Goal: Information Seeking & Learning: Find specific fact

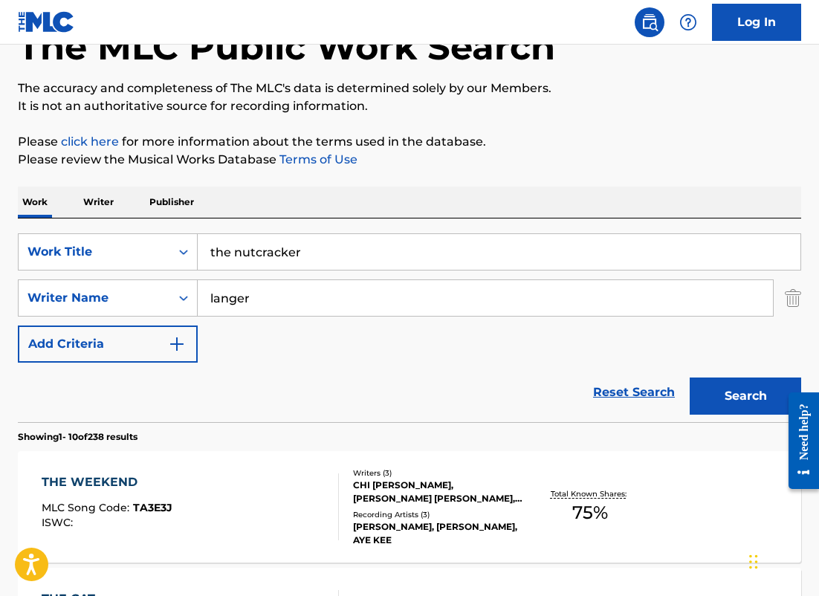
drag, startPoint x: 311, startPoint y: 262, endPoint x: 190, endPoint y: 231, distance: 125.4
click at [190, 231] on div "SearchWithCriteriafd8fa4b9-59db-4a12-acfe-880386eeec91 Work Title the nutcracke…" at bounding box center [410, 321] width 784 height 204
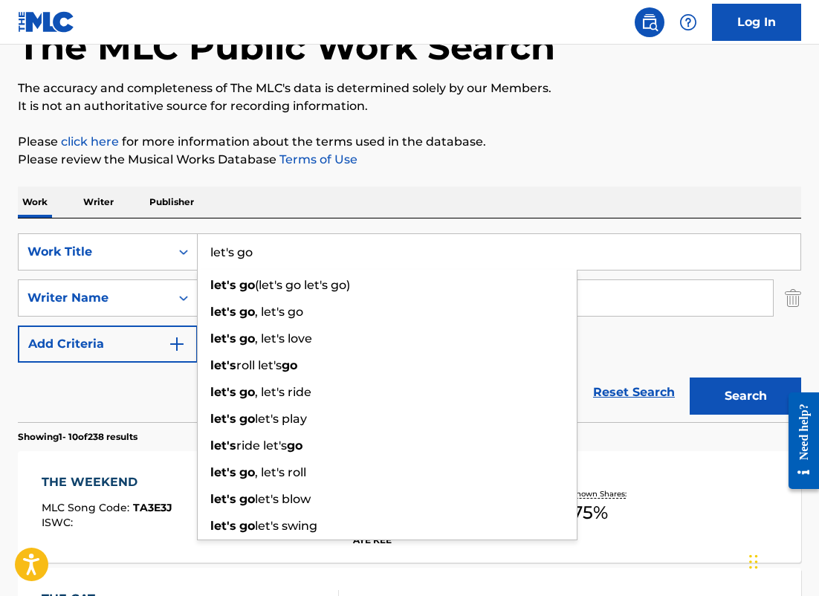
type input "let's go"
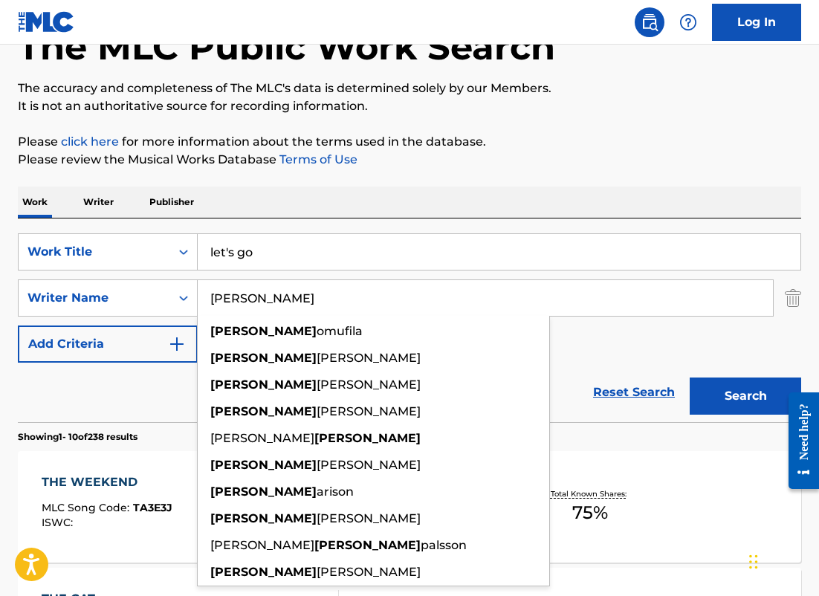
type input "[PERSON_NAME]"
click at [690, 378] on button "Search" at bounding box center [746, 396] width 112 height 37
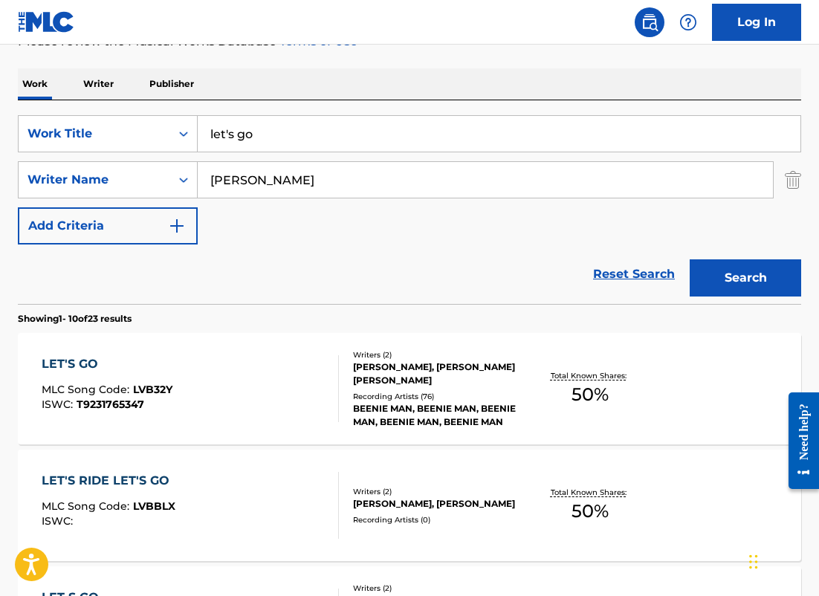
scroll to position [215, 0]
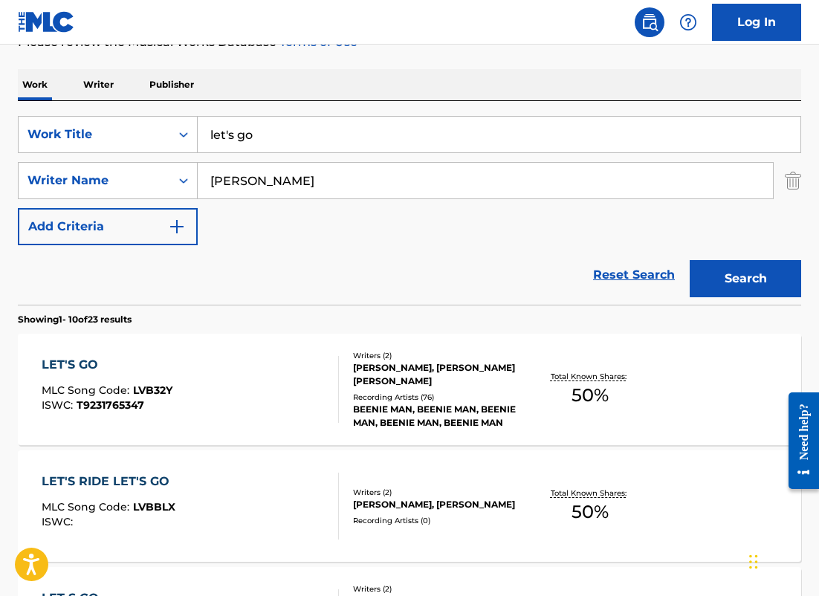
click at [562, 348] on div "LET'S GO MLC Song Code : LVB32Y ISWC : T9231765347 Writers ( 2 ) [PERSON_NAME],…" at bounding box center [410, 390] width 784 height 112
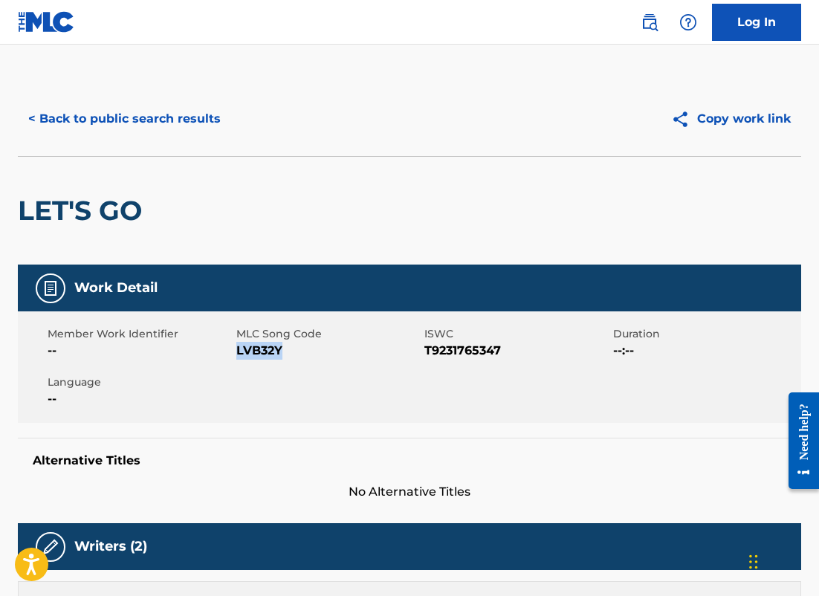
drag, startPoint x: 283, startPoint y: 349, endPoint x: 237, endPoint y: 349, distance: 46.1
click at [237, 349] on span "LVB32Y" at bounding box center [328, 351] width 185 height 18
copy span "LVB32Y"
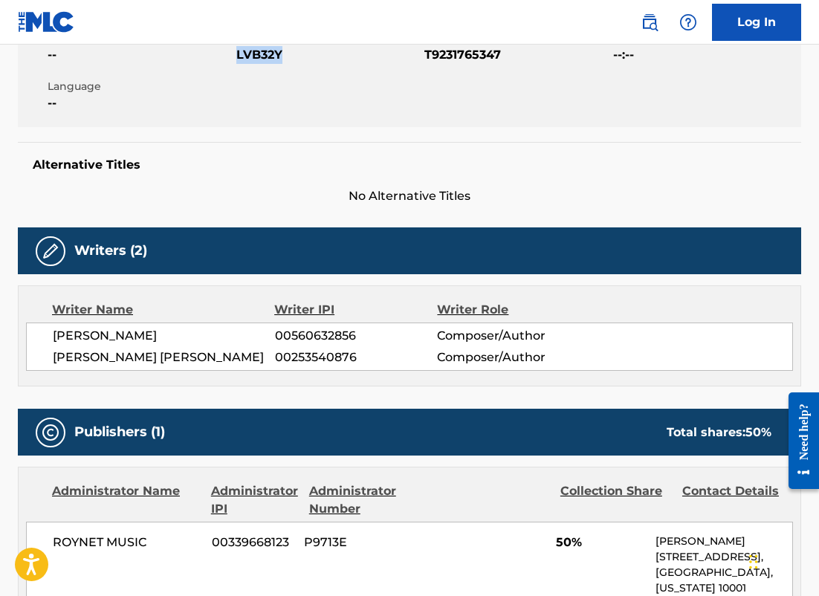
scroll to position [500, 0]
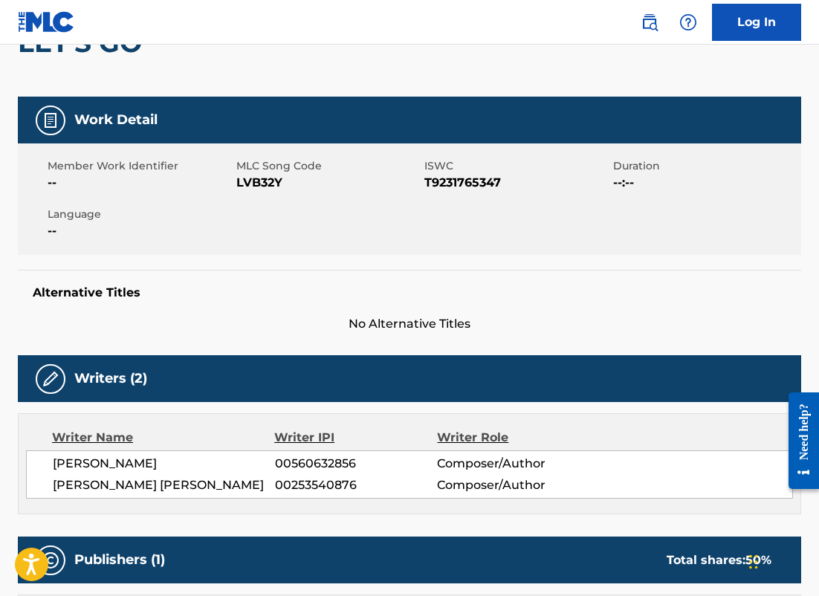
scroll to position [215, 0]
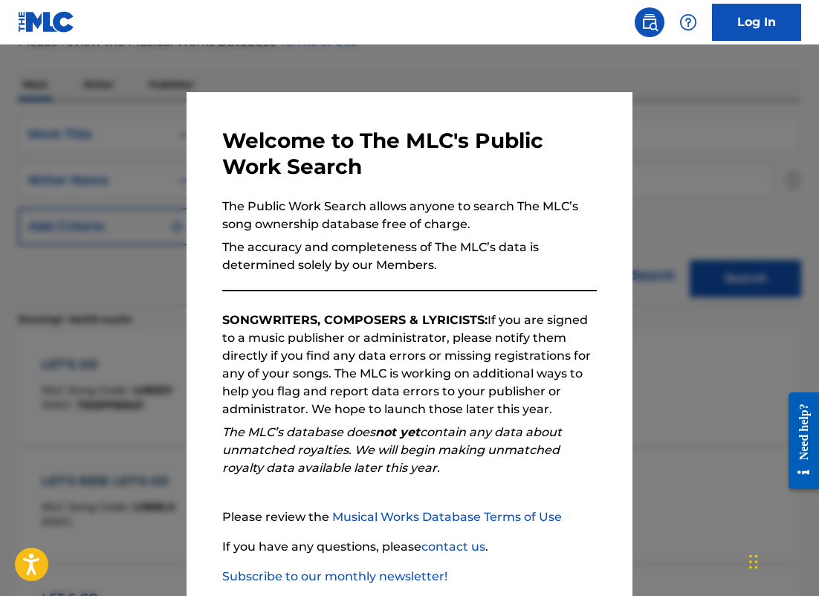
click at [129, 199] on div at bounding box center [409, 343] width 819 height 596
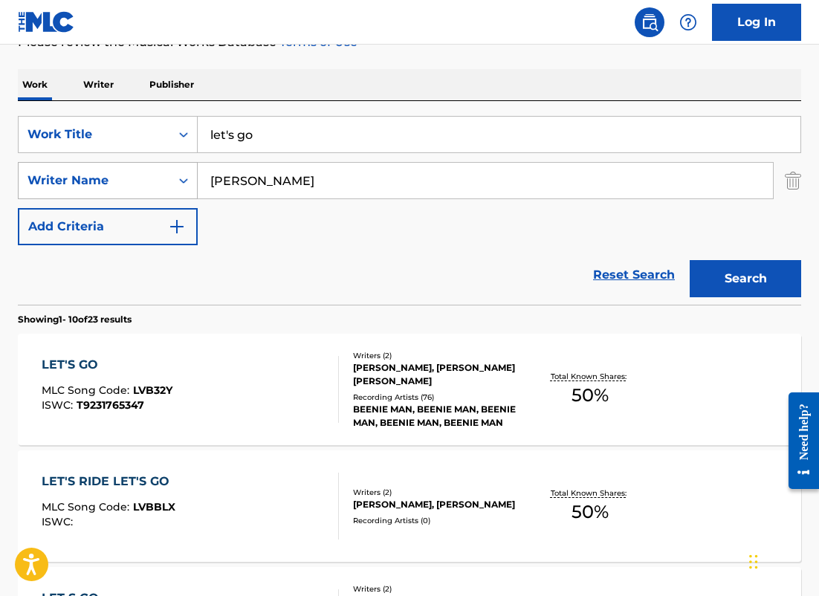
drag, startPoint x: 284, startPoint y: 184, endPoint x: 102, endPoint y: 173, distance: 182.6
click at [102, 173] on div "SearchWithCriteria6ba65c8f-9269-4212-9c4f-fff4bb206926 Writer Name [PERSON_NAME]" at bounding box center [410, 180] width 784 height 37
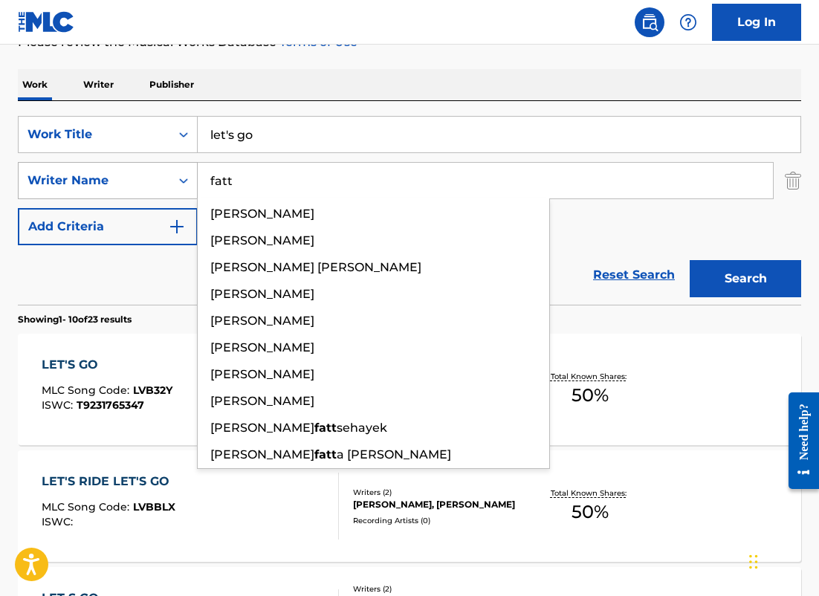
click at [690, 260] on button "Search" at bounding box center [746, 278] width 112 height 37
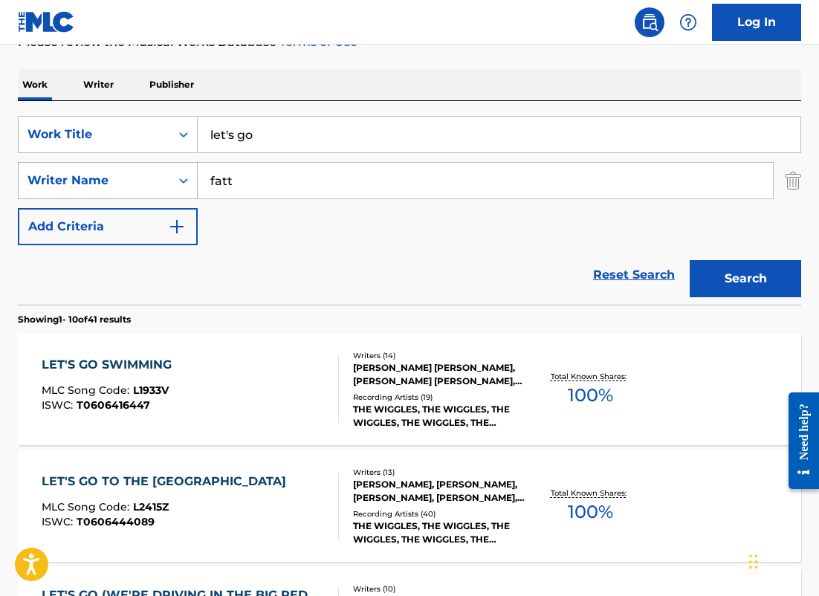
drag, startPoint x: 277, startPoint y: 177, endPoint x: 145, endPoint y: 164, distance: 132.3
click at [146, 167] on div "SearchWithCriteria6ba65c8f-9269-4212-9c4f-fff4bb206926 Writer Name fatt" at bounding box center [410, 180] width 784 height 37
click at [690, 260] on button "Search" at bounding box center [746, 278] width 112 height 37
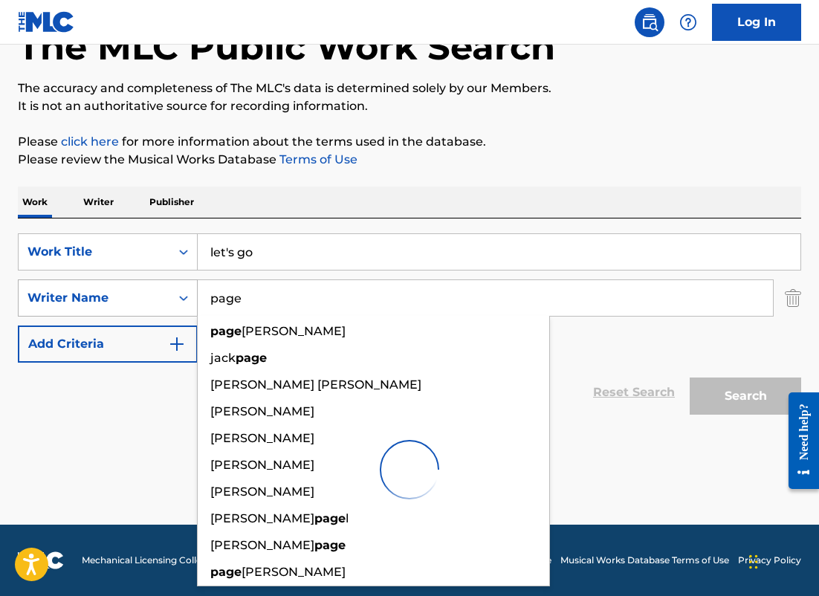
scroll to position [97, 0]
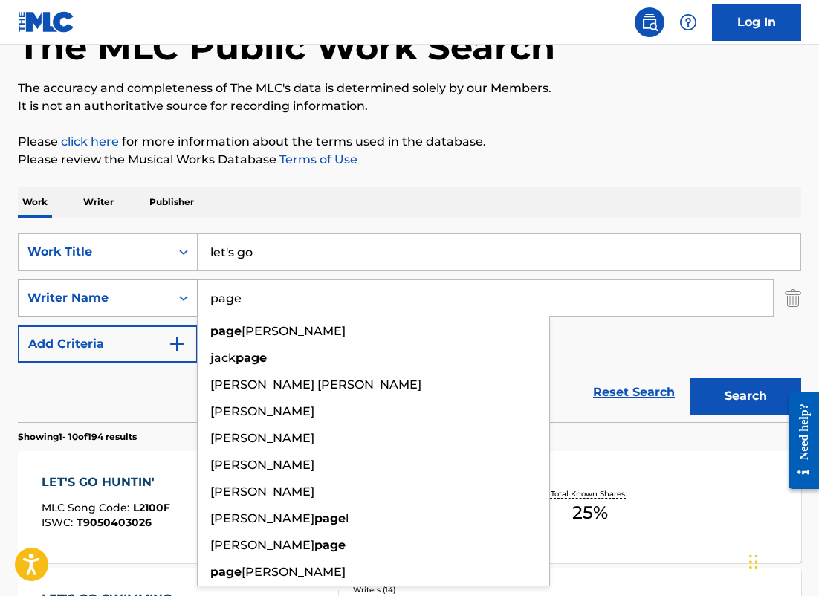
drag, startPoint x: 253, startPoint y: 303, endPoint x: 155, endPoint y: 291, distance: 98.9
click at [152, 293] on div "SearchWithCriteria6ba65c8f-9269-4212-9c4f-fff4bb206926 Writer Name page page [P…" at bounding box center [410, 298] width 784 height 37
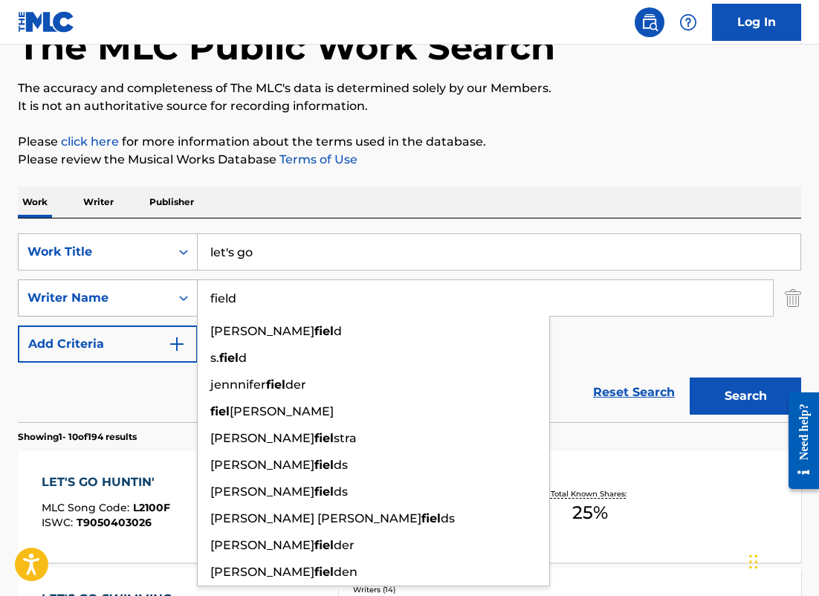
click at [690, 378] on button "Search" at bounding box center [746, 396] width 112 height 37
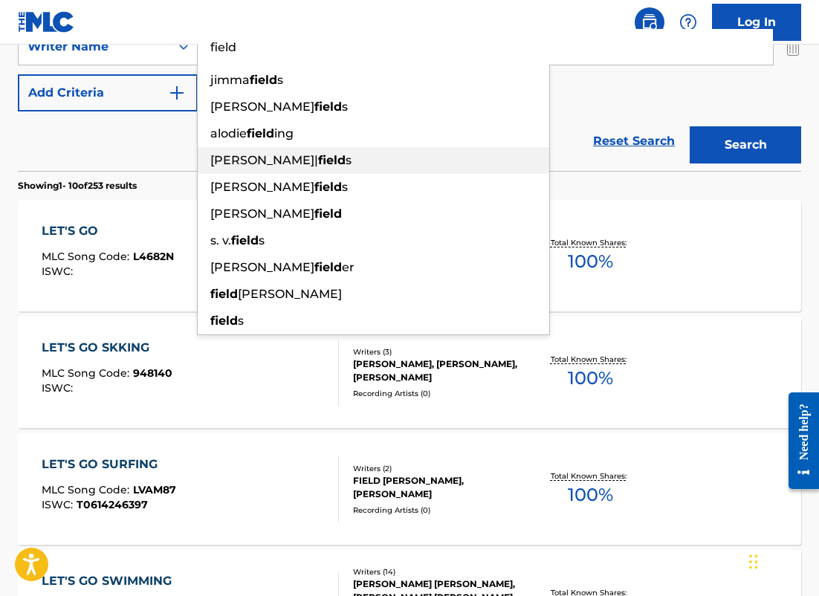
scroll to position [309, 0]
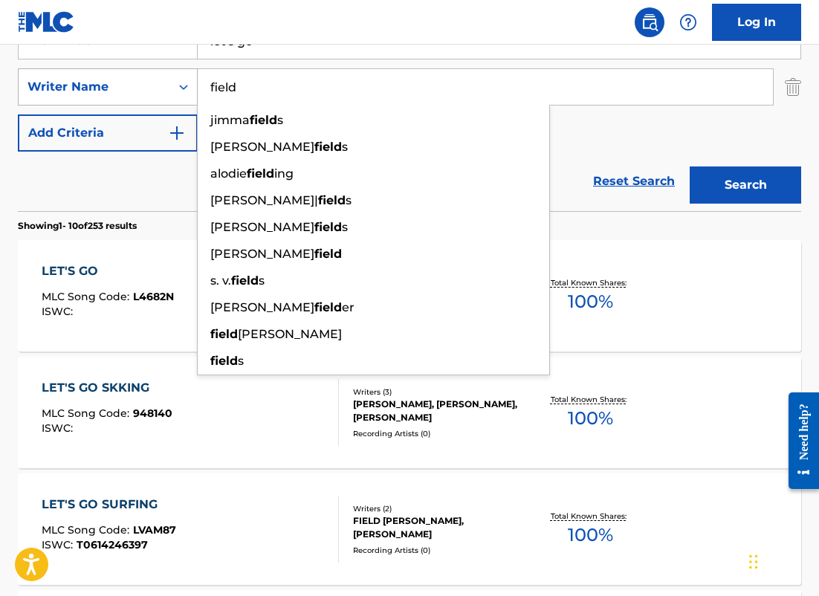
drag, startPoint x: 274, startPoint y: 91, endPoint x: 115, endPoint y: 72, distance: 160.2
click at [116, 72] on div "SearchWithCriteria6ba65c8f-9269-4212-9c4f-fff4bb206926 Writer Name field [PERSO…" at bounding box center [410, 86] width 784 height 37
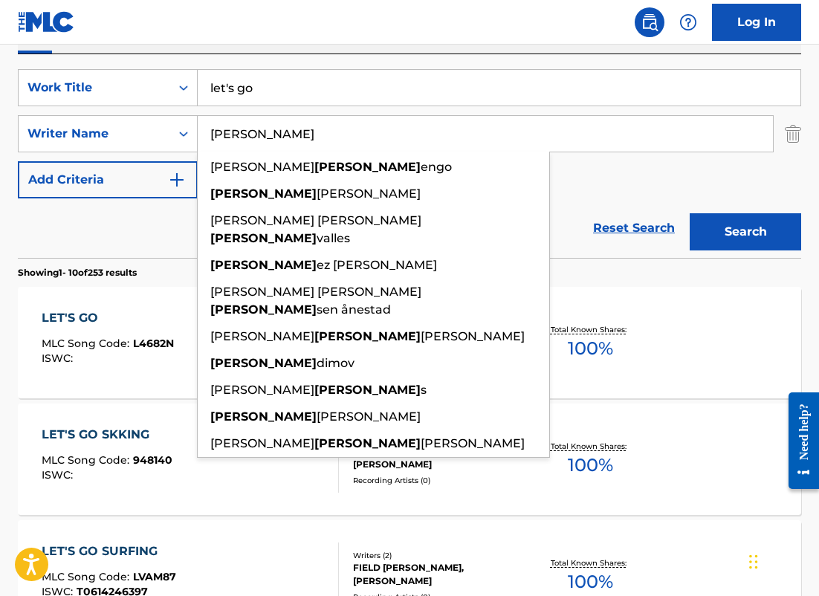
scroll to position [261, 0]
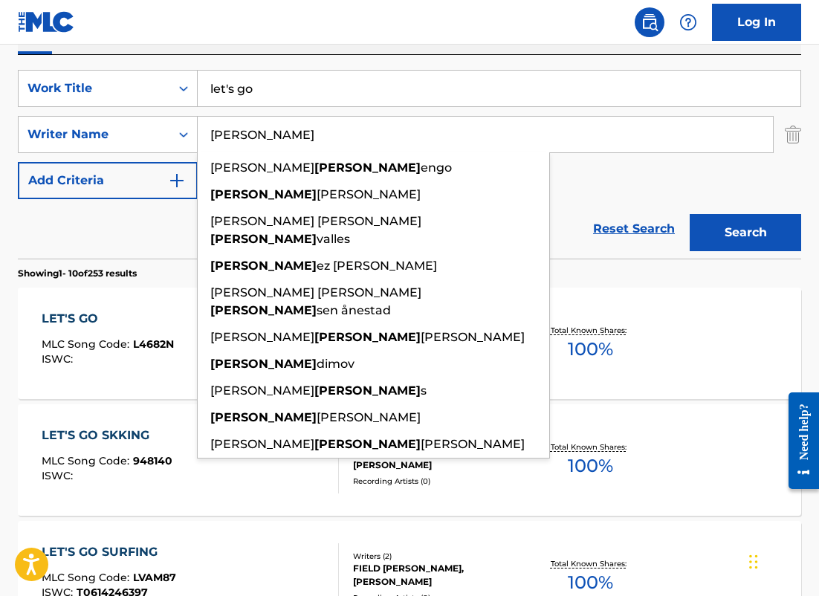
type input "[PERSON_NAME]"
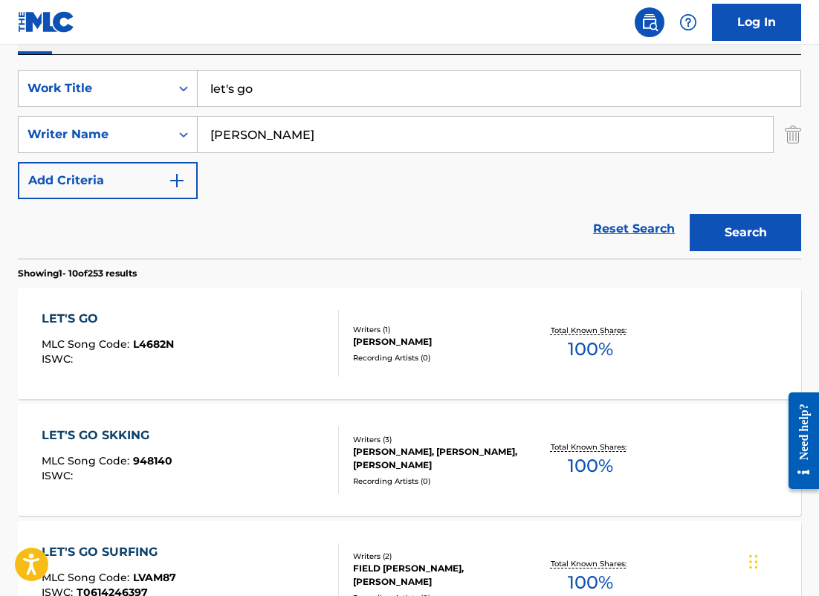
click at [281, 97] on input "let's go" at bounding box center [499, 89] width 603 height 36
click at [690, 214] on button "Search" at bounding box center [746, 232] width 112 height 37
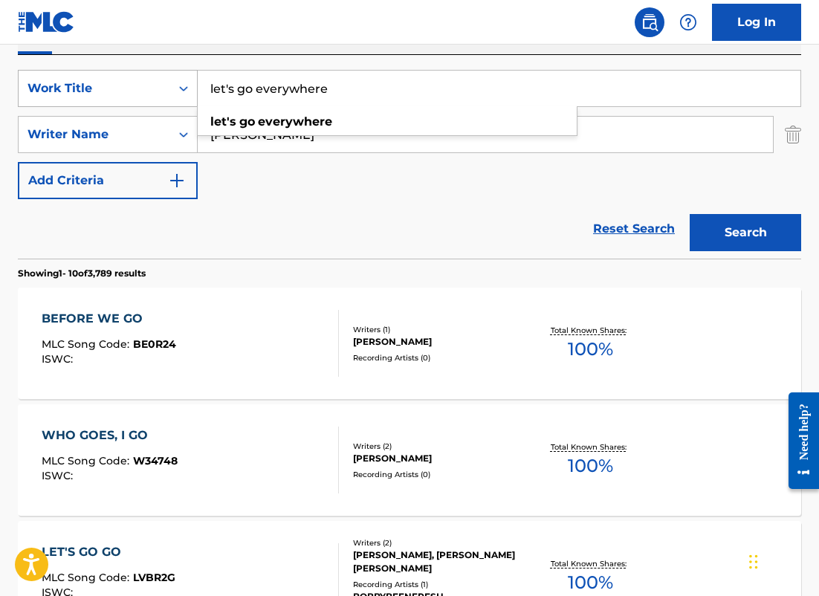
drag, startPoint x: 294, startPoint y: 86, endPoint x: 168, endPoint y: 74, distance: 126.9
click at [168, 76] on div "SearchWithCriteriafd8fa4b9-59db-4a12-acfe-880386eeec91 Work Title let's go ever…" at bounding box center [410, 88] width 784 height 37
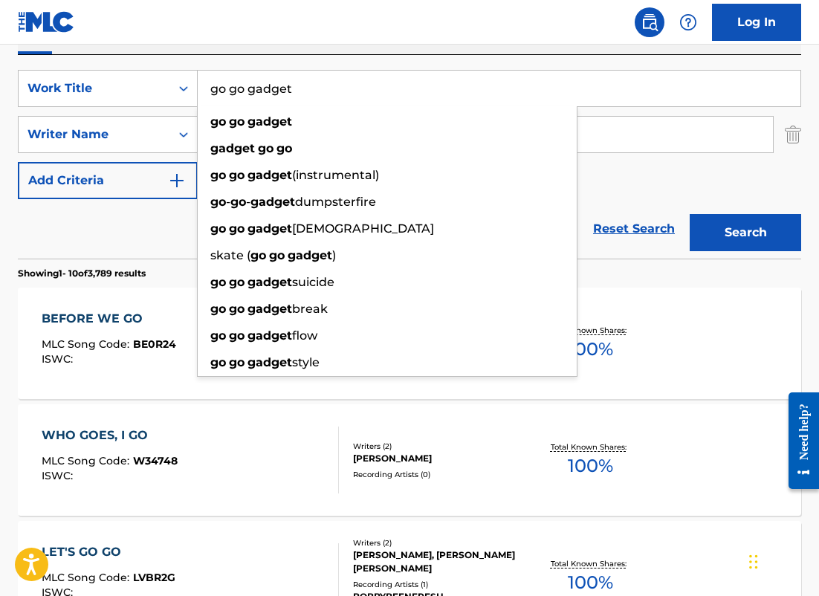
type input "go go gadget"
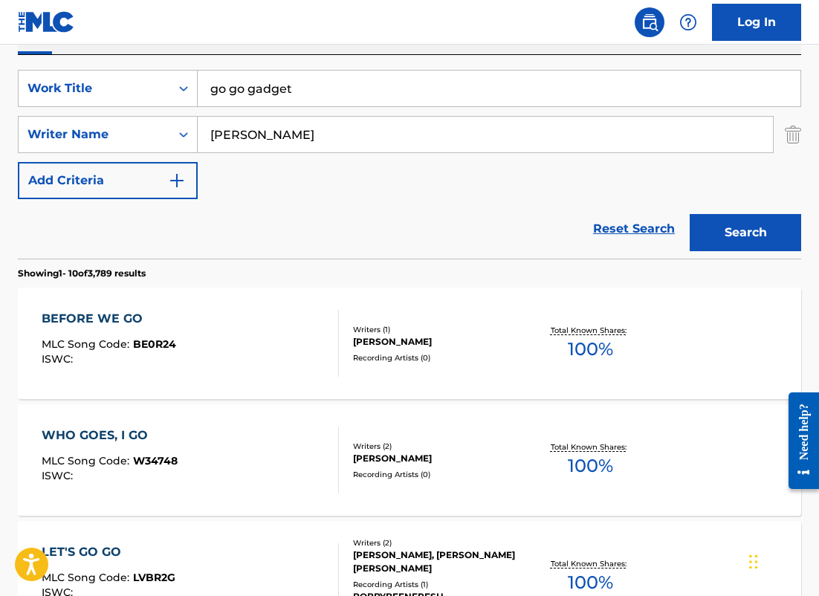
click at [617, 160] on div "SearchWithCriteriafd8fa4b9-59db-4a12-acfe-880386eeec91 Work Title go go gadget …" at bounding box center [410, 134] width 784 height 129
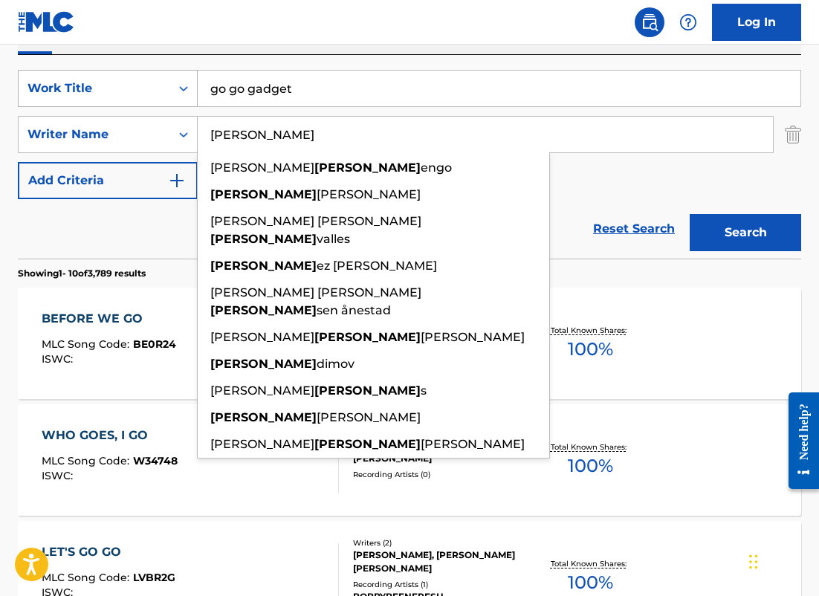
drag, startPoint x: 594, startPoint y: 142, endPoint x: 54, endPoint y: 100, distance: 541.5
click at [51, 103] on div "SearchWithCriteriafd8fa4b9-59db-4a12-acfe-880386eeec91 Work Title go go gadget …" at bounding box center [410, 134] width 784 height 129
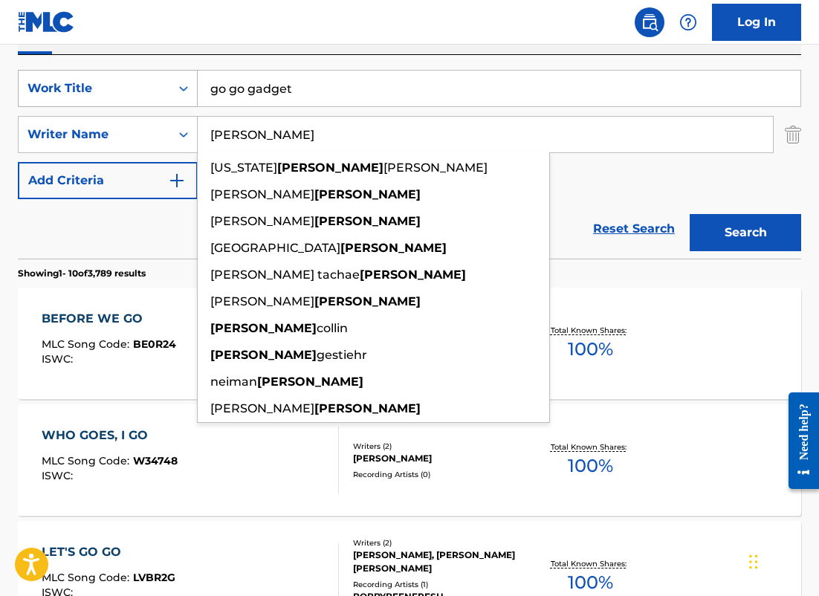
type input "[PERSON_NAME]"
click at [690, 214] on button "Search" at bounding box center [746, 232] width 112 height 37
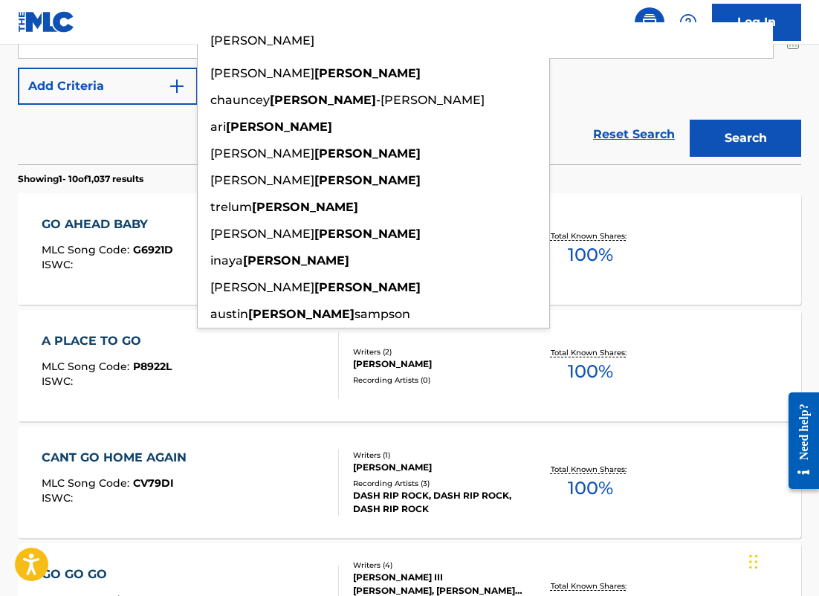
scroll to position [242, 0]
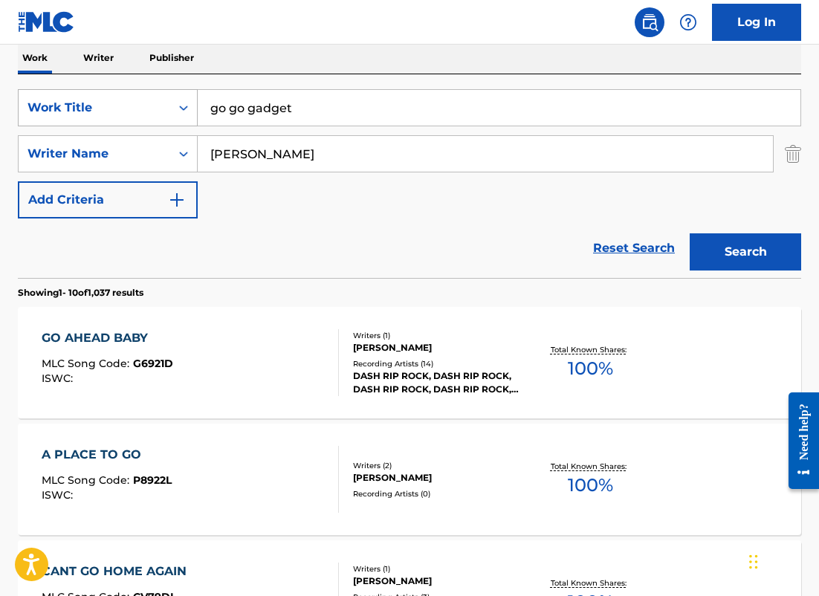
drag, startPoint x: 341, startPoint y: 117, endPoint x: 157, endPoint y: 103, distance: 184.2
click at [160, 105] on div "SearchWithCriteriafd8fa4b9-59db-4a12-acfe-880386eeec91 Work Title go go gadget" at bounding box center [410, 107] width 784 height 37
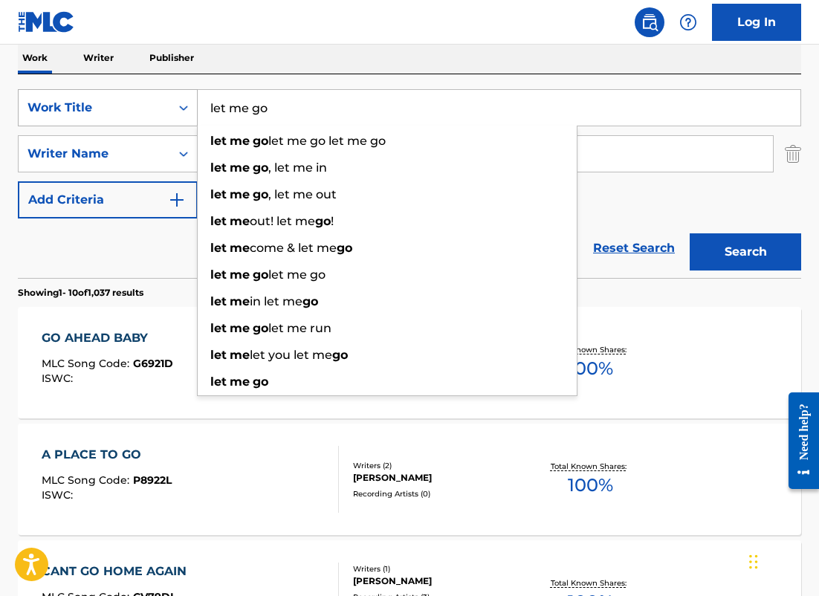
type input "let me go"
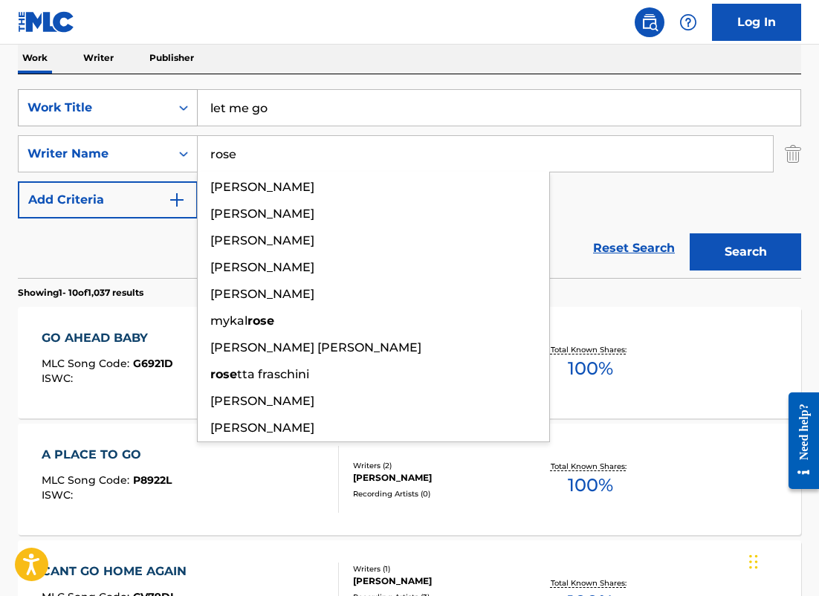
click at [690, 233] on button "Search" at bounding box center [746, 251] width 112 height 37
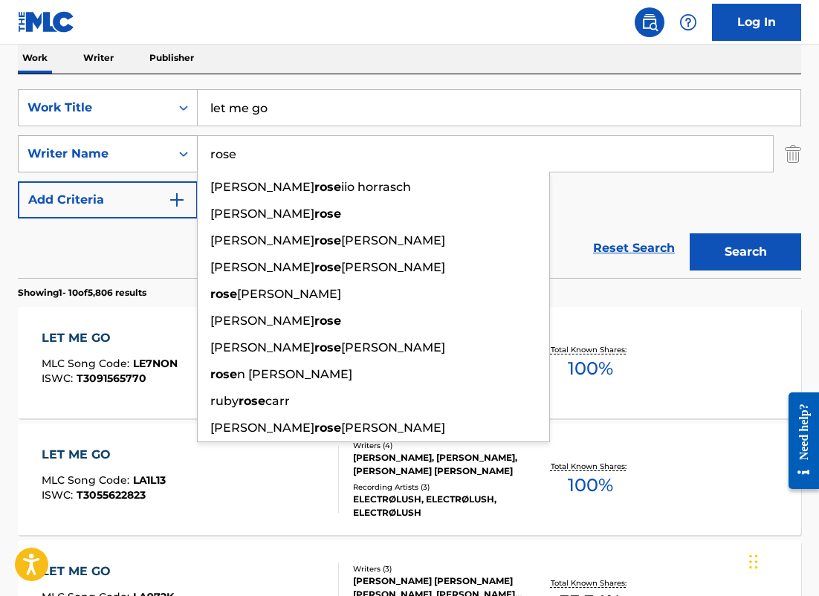
drag, startPoint x: 257, startPoint y: 158, endPoint x: 157, endPoint y: 141, distance: 101.1
click at [161, 144] on div "SearchWithCriteria6ba65c8f-9269-4212-9c4f-fff4bb206926 Writer Name [PERSON_NAME…" at bounding box center [410, 153] width 784 height 37
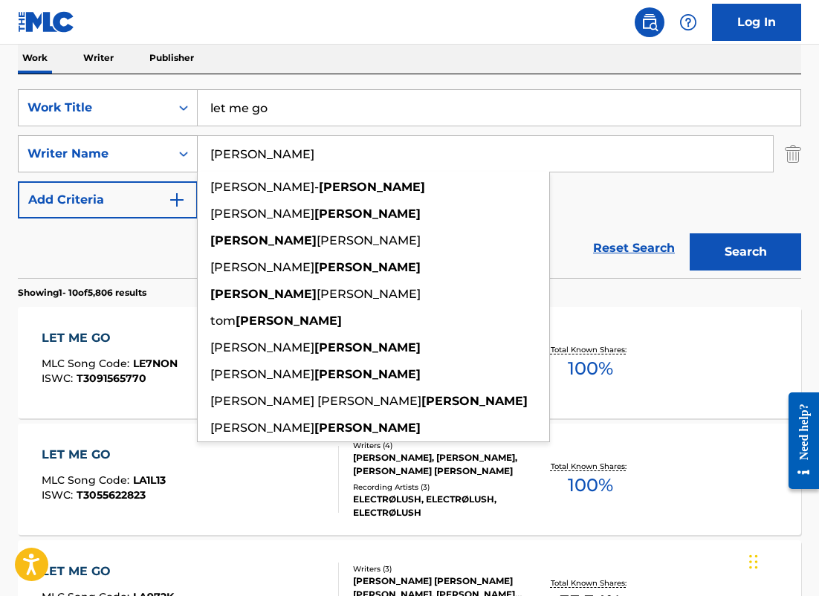
click at [690, 233] on button "Search" at bounding box center [746, 251] width 112 height 37
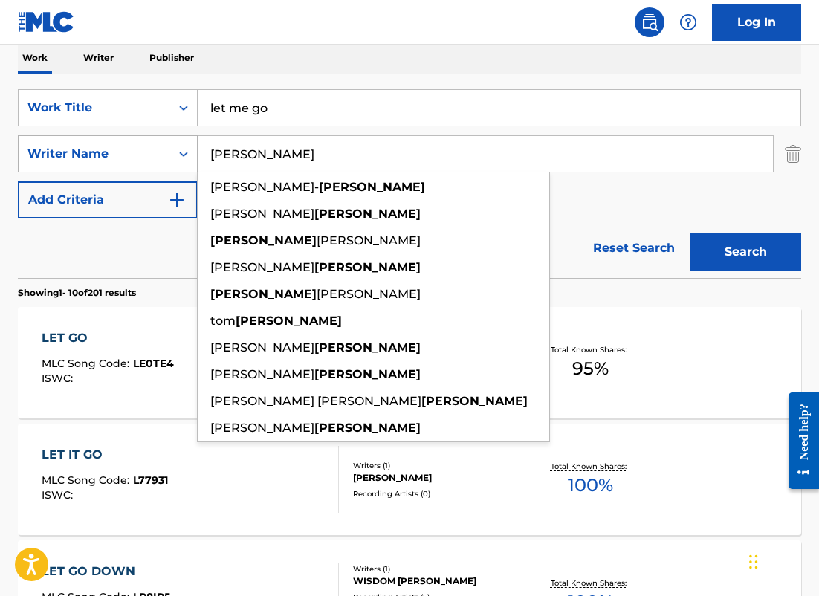
drag, startPoint x: 297, startPoint y: 152, endPoint x: 132, endPoint y: 144, distance: 165.3
click at [132, 145] on div "SearchWithCriteria6ba65c8f-9269-4212-9c4f-fff4bb206926 Writer Name [PERSON_NAME…" at bounding box center [410, 153] width 784 height 37
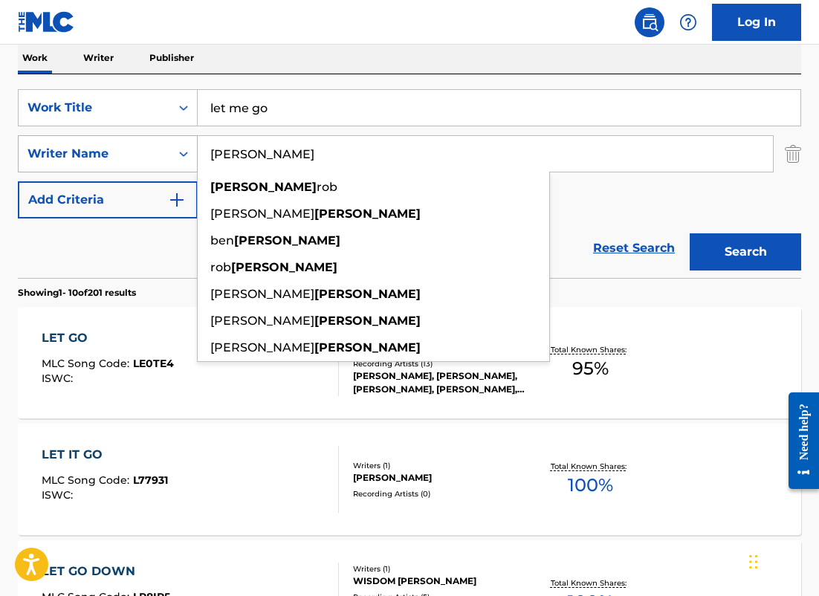
type input "[PERSON_NAME]"
click at [690, 233] on button "Search" at bounding box center [746, 251] width 112 height 37
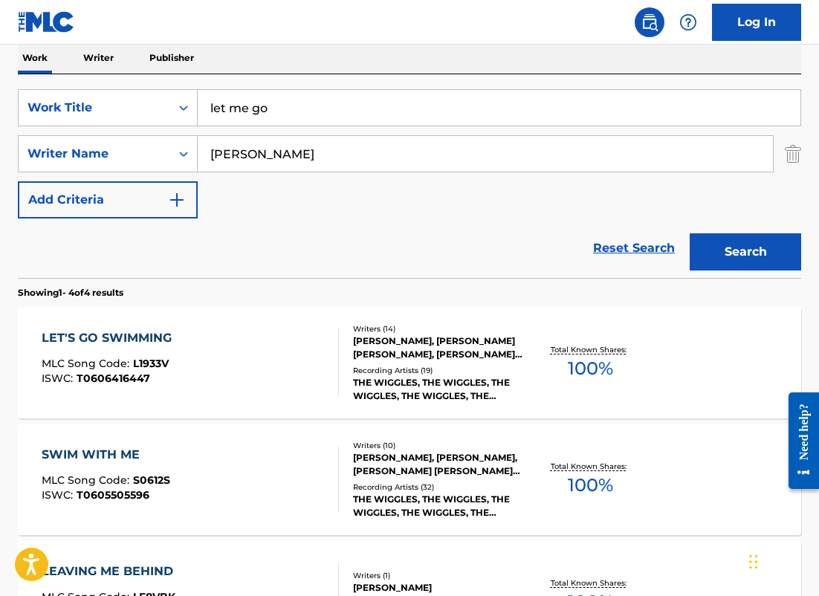
click at [286, 348] on div "LET'S GO SWIMMING MLC Song Code : L1933V ISWC : T0606416447" at bounding box center [191, 362] width 298 height 67
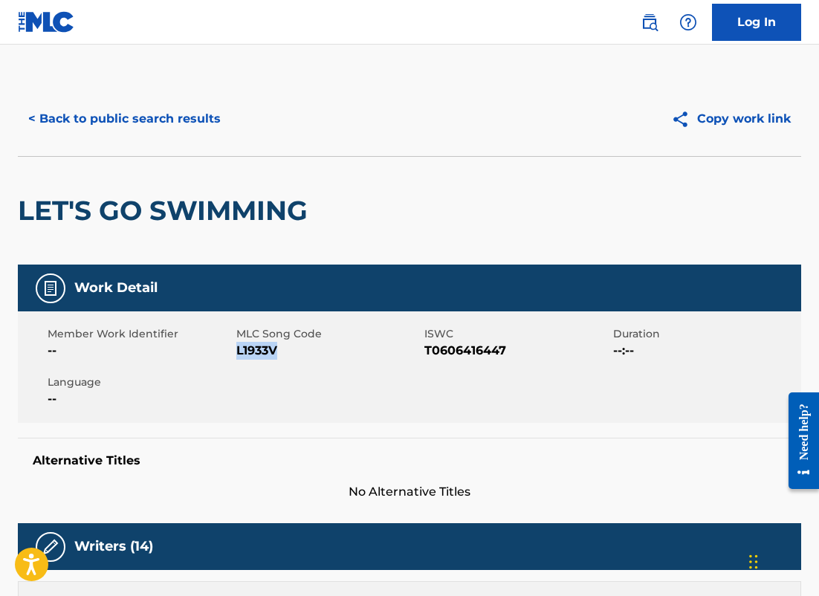
drag, startPoint x: 280, startPoint y: 350, endPoint x: 237, endPoint y: 350, distance: 42.4
click at [237, 350] on span "L1933V" at bounding box center [328, 351] width 185 height 18
copy span "L1933V"
click at [189, 126] on button "< Back to public search results" at bounding box center [124, 118] width 213 height 37
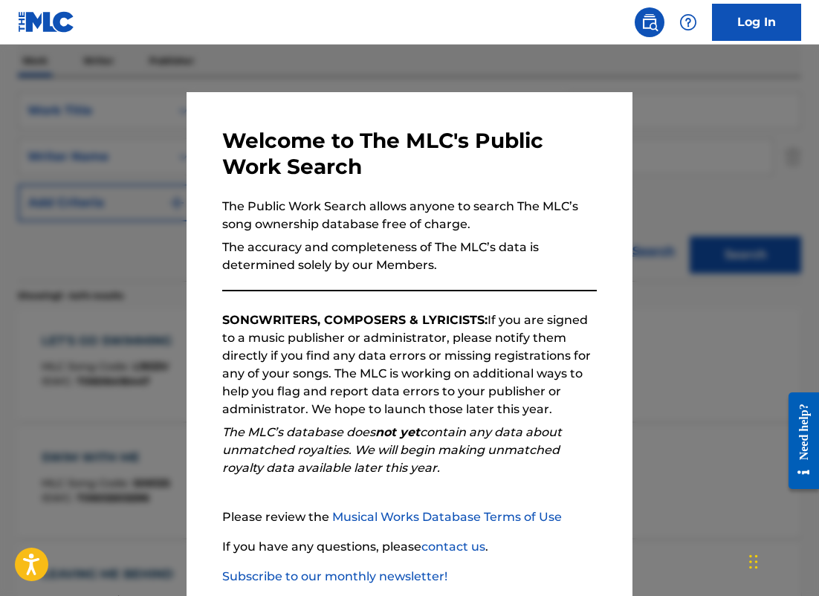
click at [356, 90] on div at bounding box center [409, 343] width 819 height 596
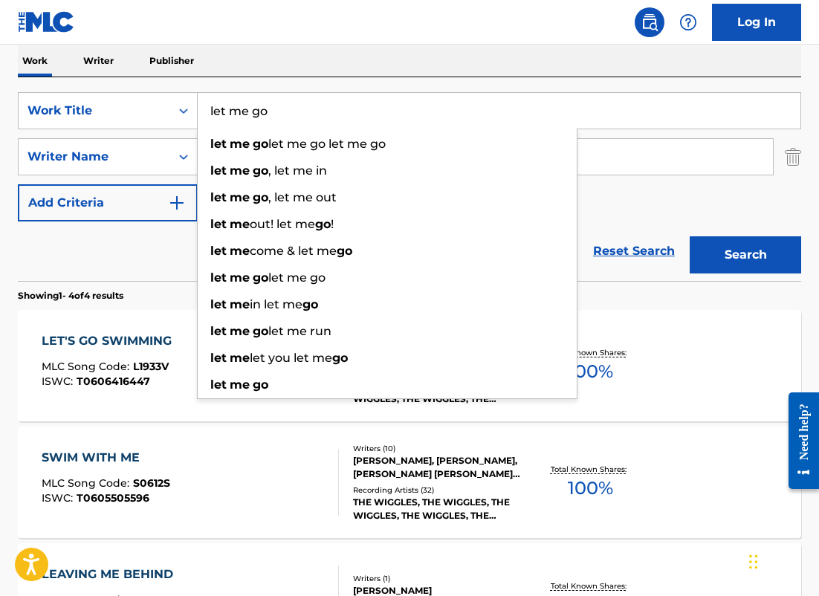
drag, startPoint x: 228, startPoint y: 103, endPoint x: 312, endPoint y: 127, distance: 87.5
click at [314, 128] on div "let me go let me go let me go let me go let me go , let me in let me go , let m…" at bounding box center [499, 111] width 603 height 36
paste input "Let's Go / Enemies"
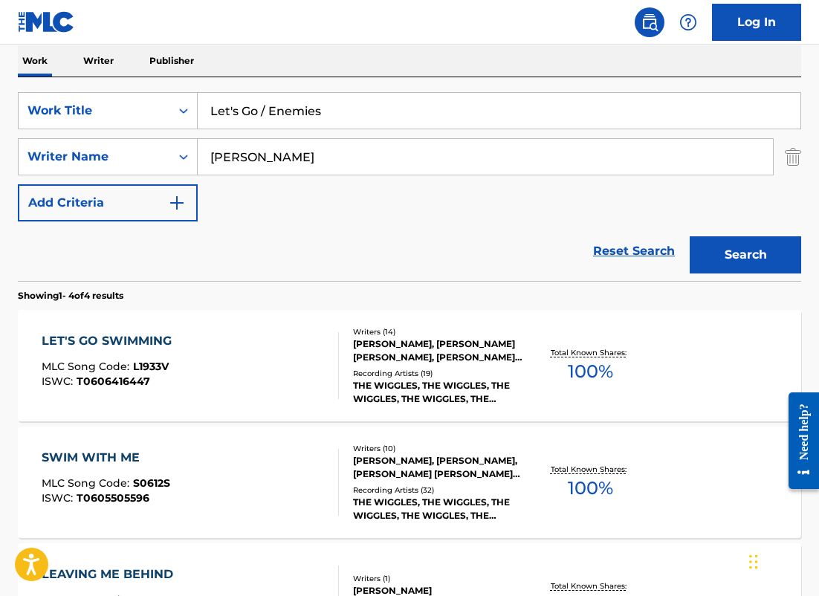
type input "Let's Go / Enemies"
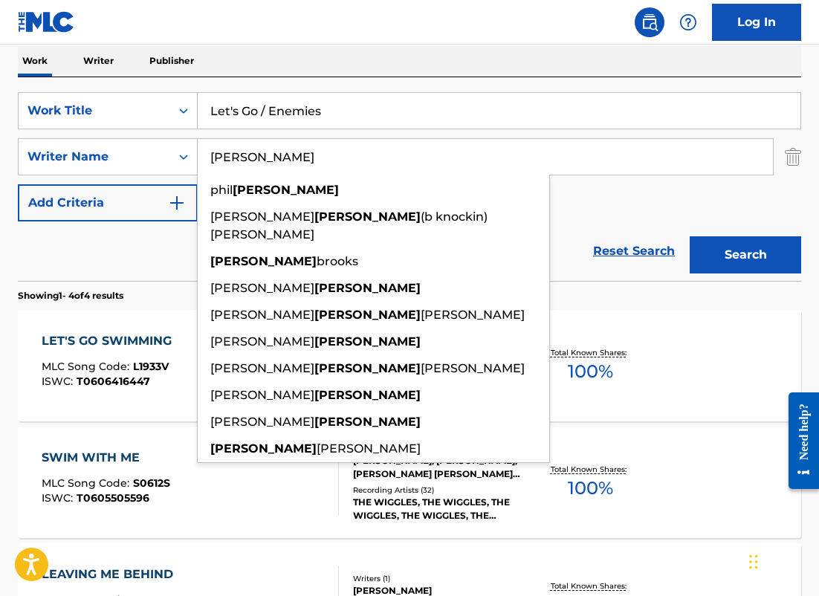
type input "[PERSON_NAME]"
click at [690, 236] on button "Search" at bounding box center [746, 254] width 112 height 37
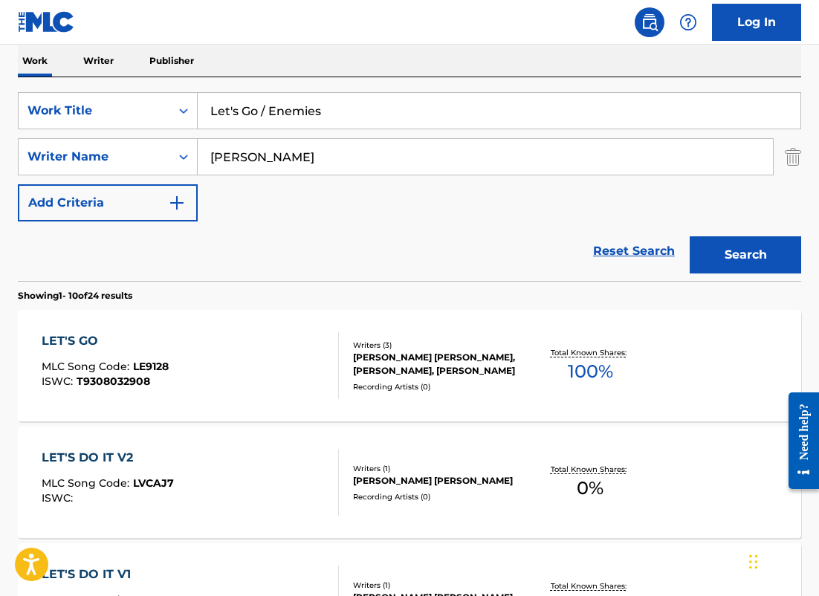
drag, startPoint x: 326, startPoint y: 107, endPoint x: 146, endPoint y: 68, distance: 183.5
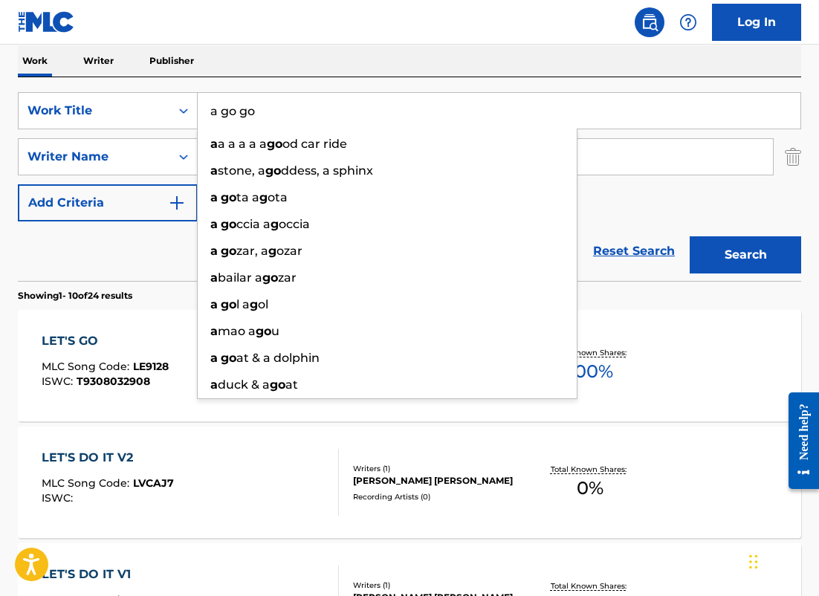
type input "a go go"
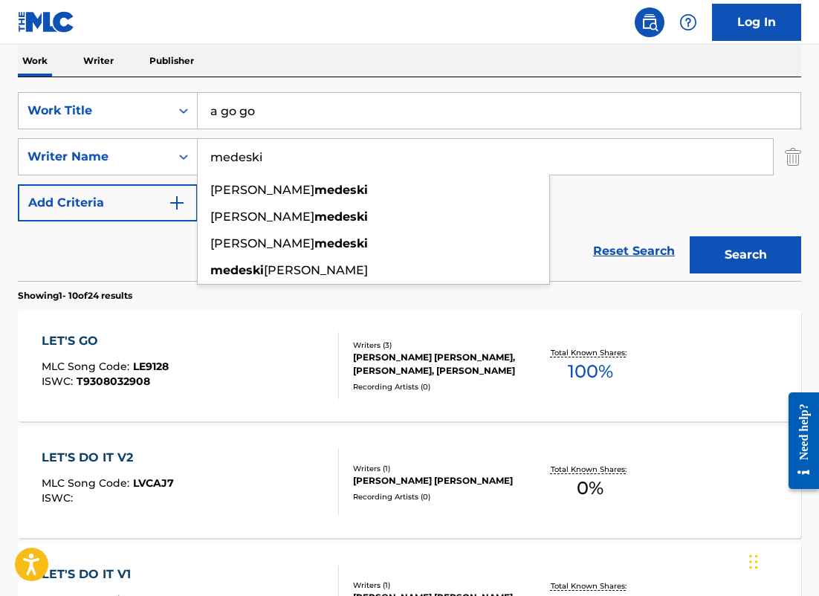
type input "medeski"
click at [690, 236] on button "Search" at bounding box center [746, 254] width 112 height 37
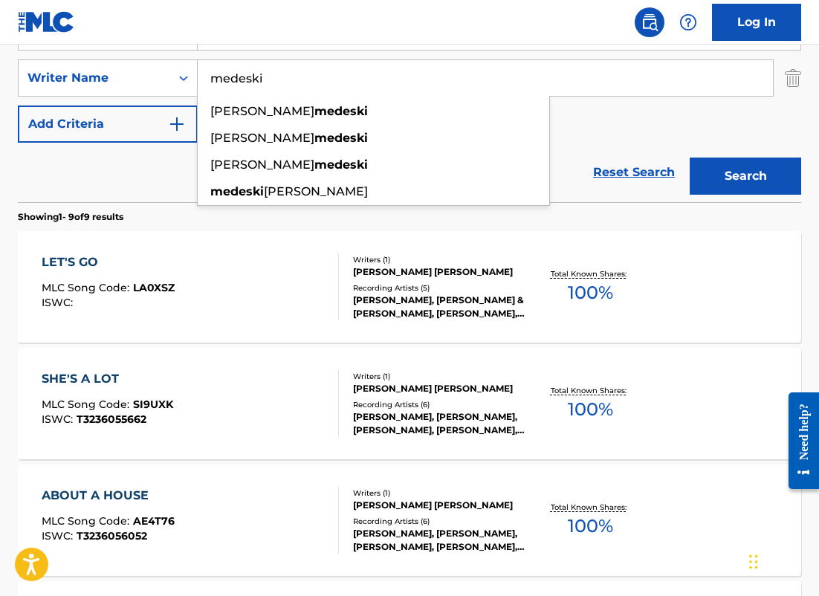
scroll to position [200, 0]
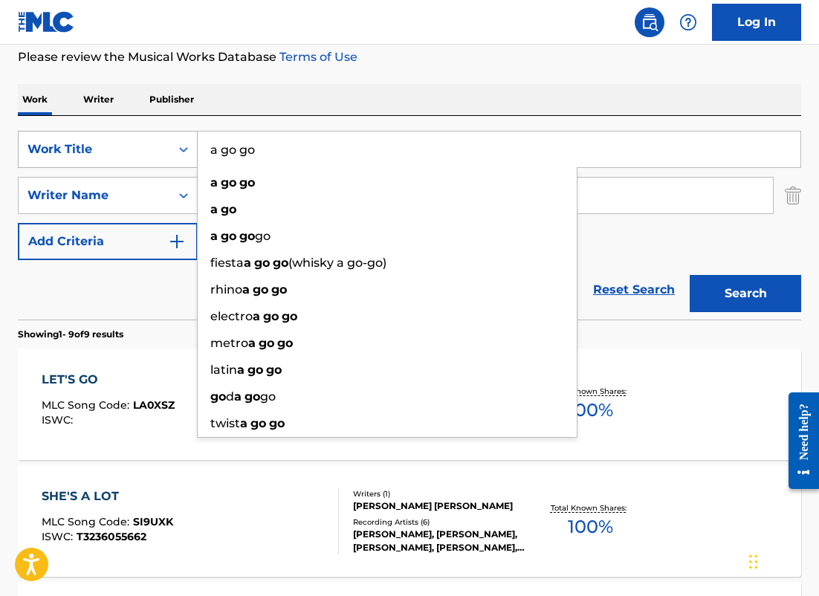
drag, startPoint x: 340, startPoint y: 145, endPoint x: 94, endPoint y: 135, distance: 245.6
click at [94, 135] on div "SearchWithCriteriafd8fa4b9-59db-4a12-acfe-880386eeec91 Work Title a go go a go …" at bounding box center [410, 149] width 784 height 37
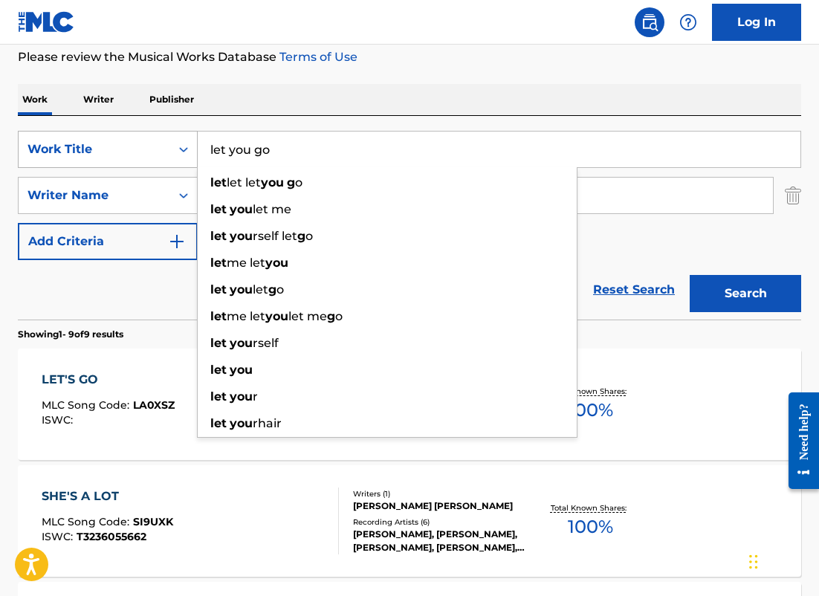
type input "let you go"
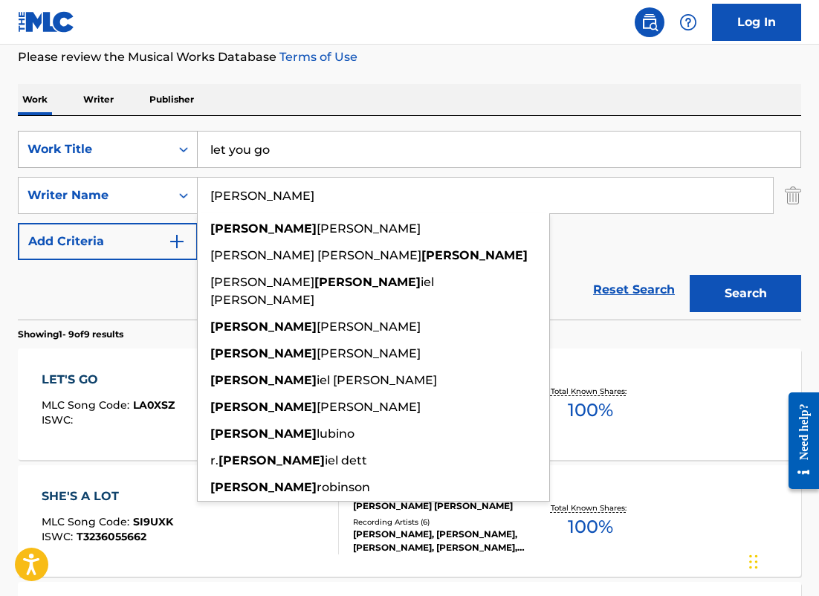
type input "[PERSON_NAME]"
click at [690, 275] on button "Search" at bounding box center [746, 293] width 112 height 37
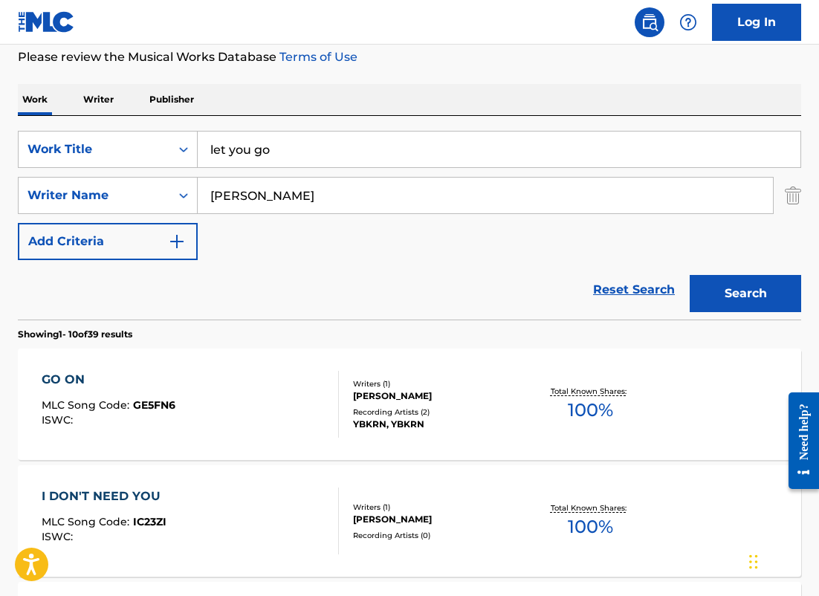
drag, startPoint x: 300, startPoint y: 149, endPoint x: 109, endPoint y: 92, distance: 199.5
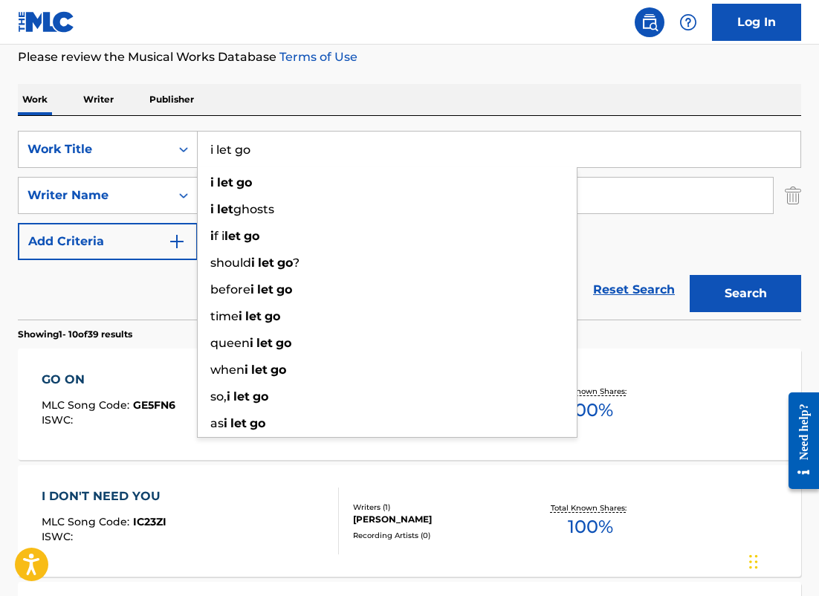
type input "i let go"
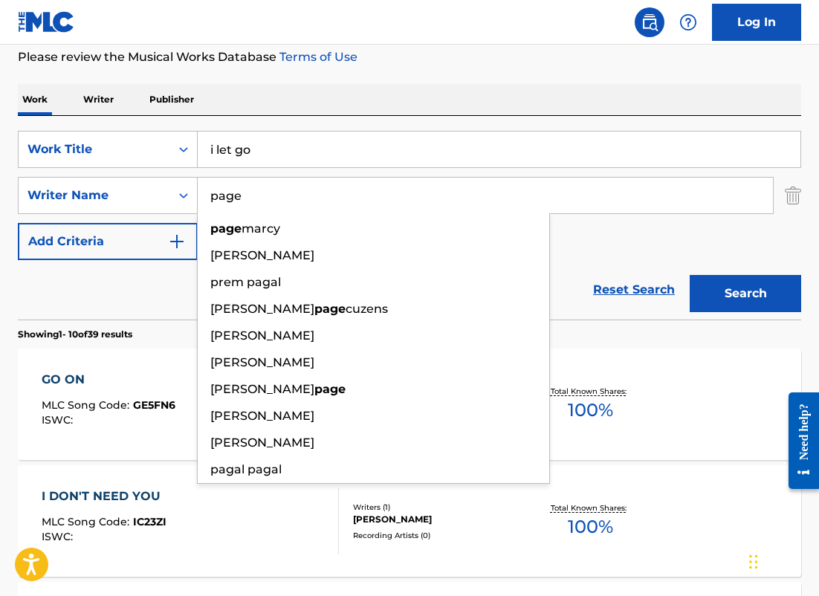
type input "page"
click at [690, 275] on button "Search" at bounding box center [746, 293] width 112 height 37
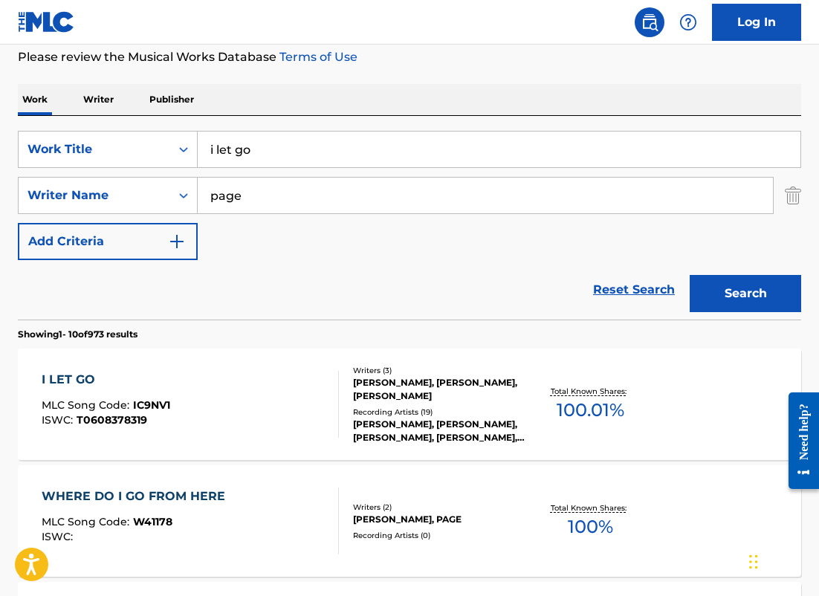
click at [282, 410] on div "I LET GO MLC Song Code : IC9NV1 ISWC : T0608378319" at bounding box center [191, 404] width 298 height 67
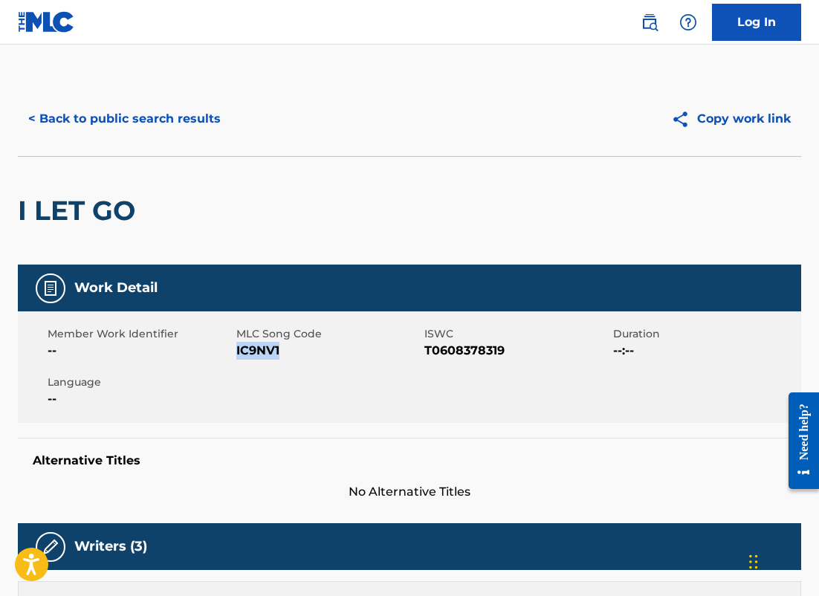
drag, startPoint x: 282, startPoint y: 349, endPoint x: 236, endPoint y: 348, distance: 45.4
click at [236, 348] on span "IC9NV1" at bounding box center [328, 351] width 185 height 18
copy span "IC9NV1"
click at [164, 104] on button "< Back to public search results" at bounding box center [124, 118] width 213 height 37
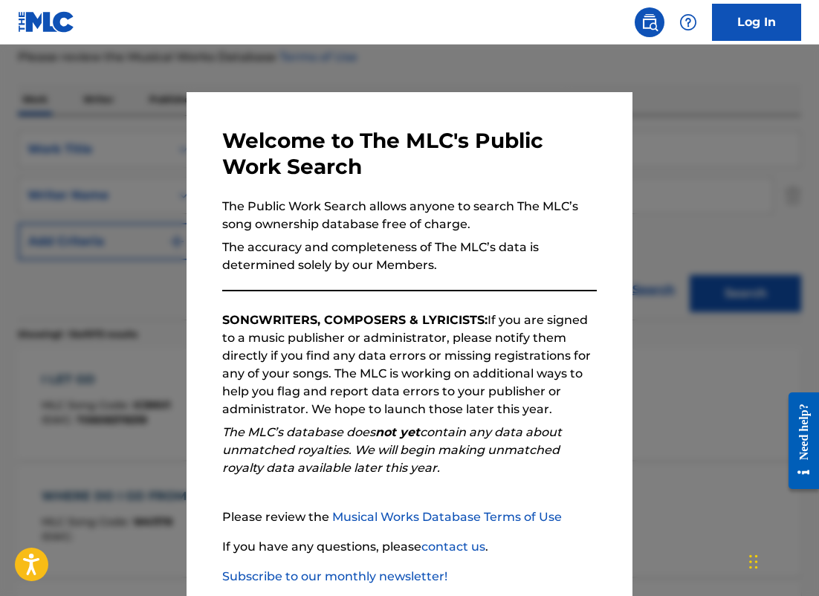
click at [167, 123] on div at bounding box center [409, 343] width 819 height 596
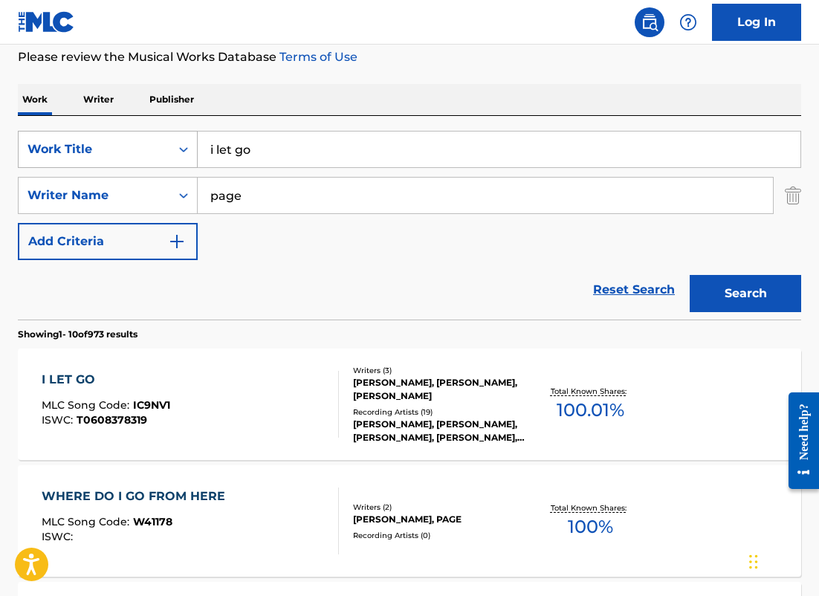
drag, startPoint x: 286, startPoint y: 146, endPoint x: 158, endPoint y: 141, distance: 128.0
click at [157, 142] on div "SearchWithCriteriafd8fa4b9-59db-4a12-acfe-880386eeec91 Work Title i let go" at bounding box center [410, 149] width 784 height 37
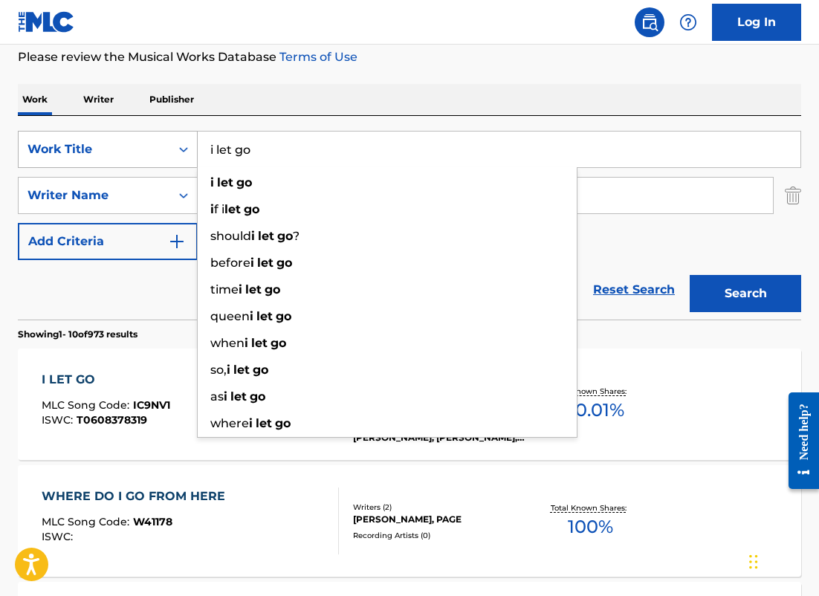
paste input "(Let's Go) All the Way"
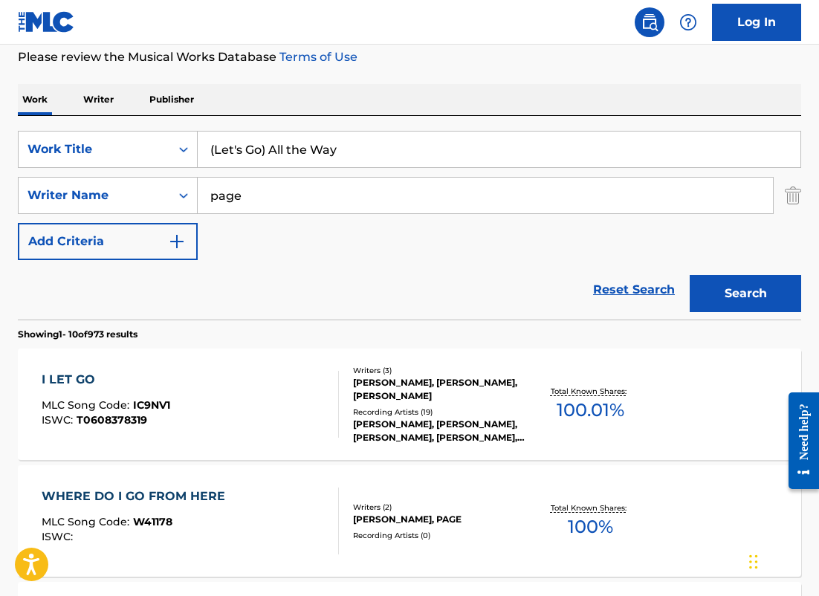
type input "(Let's Go) All the Way"
drag, startPoint x: 262, startPoint y: 190, endPoint x: 147, endPoint y: 174, distance: 115.6
click at [152, 178] on div "SearchWithCriteria6ba65c8f-9269-4212-9c4f-fff4bb206926 Writer Name page" at bounding box center [410, 195] width 784 height 37
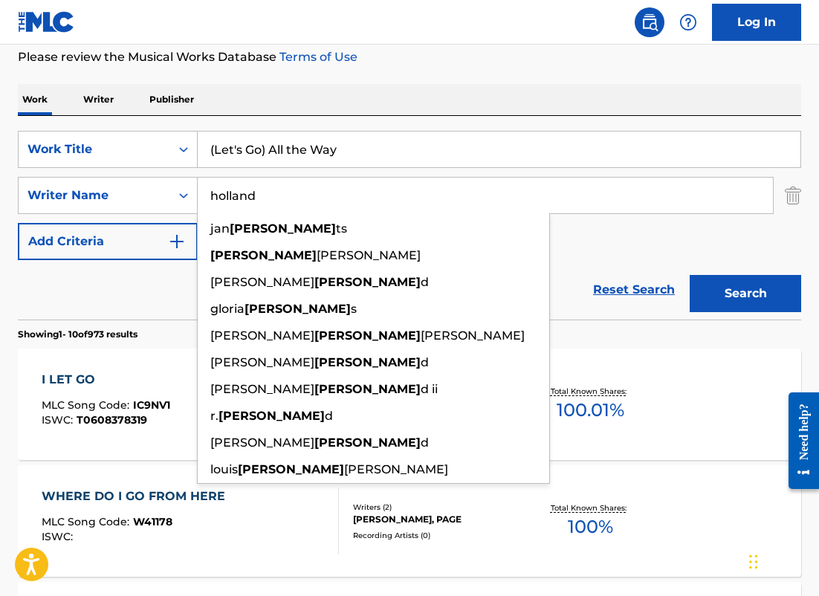
type input "holland"
click at [690, 275] on button "Search" at bounding box center [746, 293] width 112 height 37
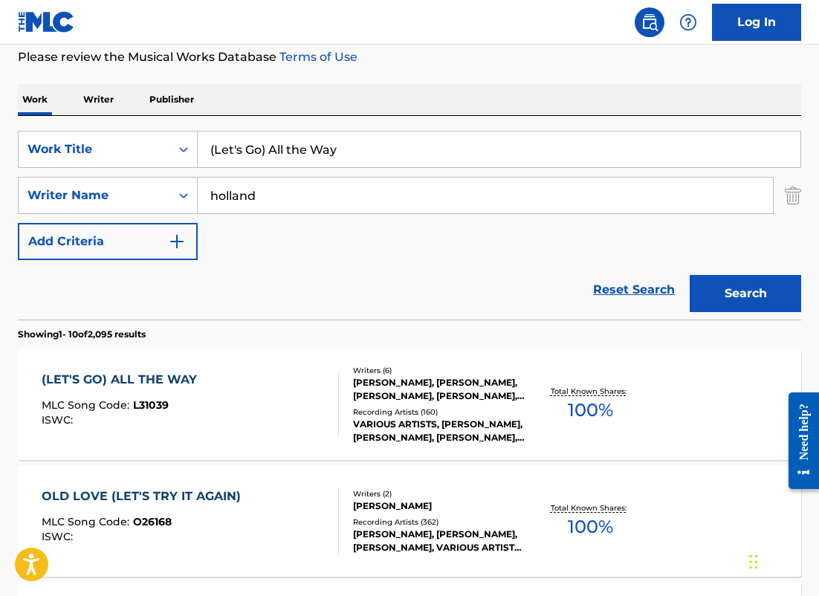
click at [298, 385] on div "(LET'S GO) ALL THE WAY MLC Song Code : L31039 ISWC :" at bounding box center [191, 404] width 298 height 67
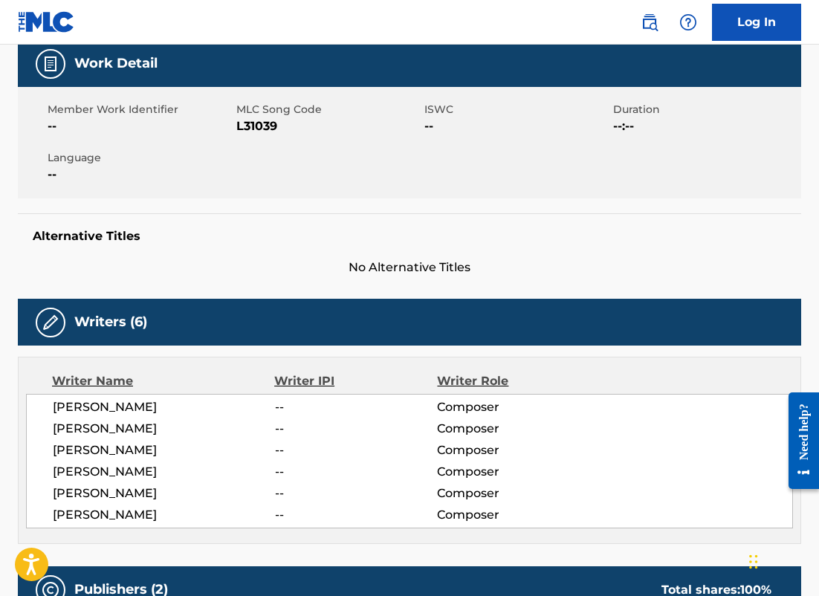
scroll to position [225, 0]
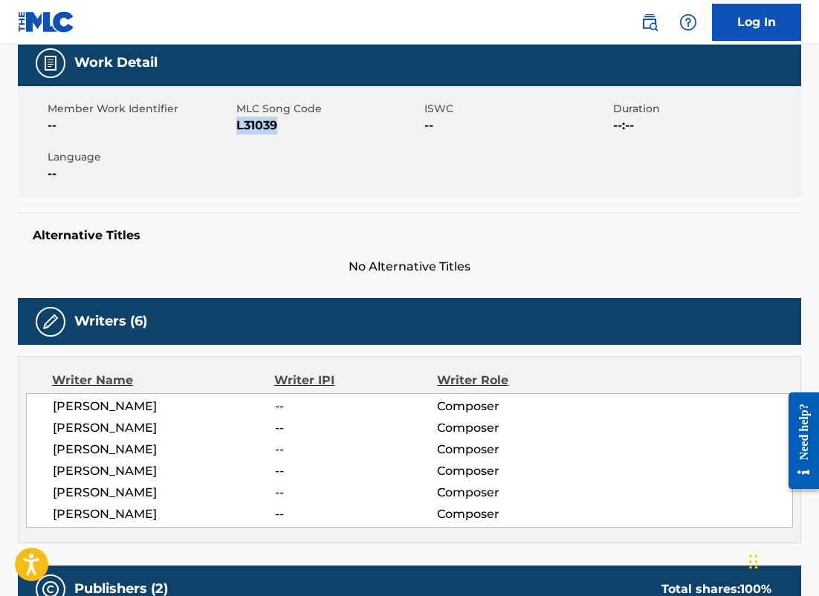
drag, startPoint x: 280, startPoint y: 126, endPoint x: 239, endPoint y: 126, distance: 40.9
click at [239, 126] on span "L31039" at bounding box center [328, 126] width 185 height 18
copy span "L31039"
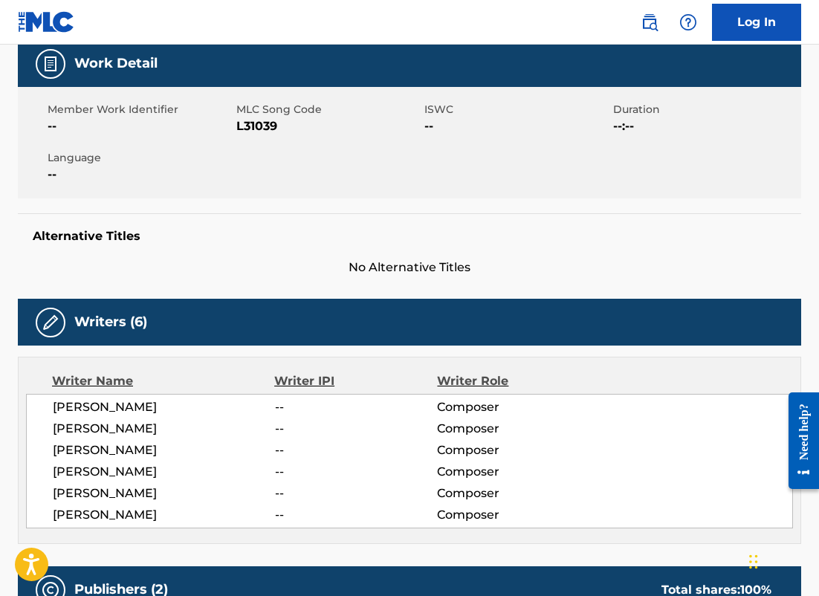
scroll to position [200, 0]
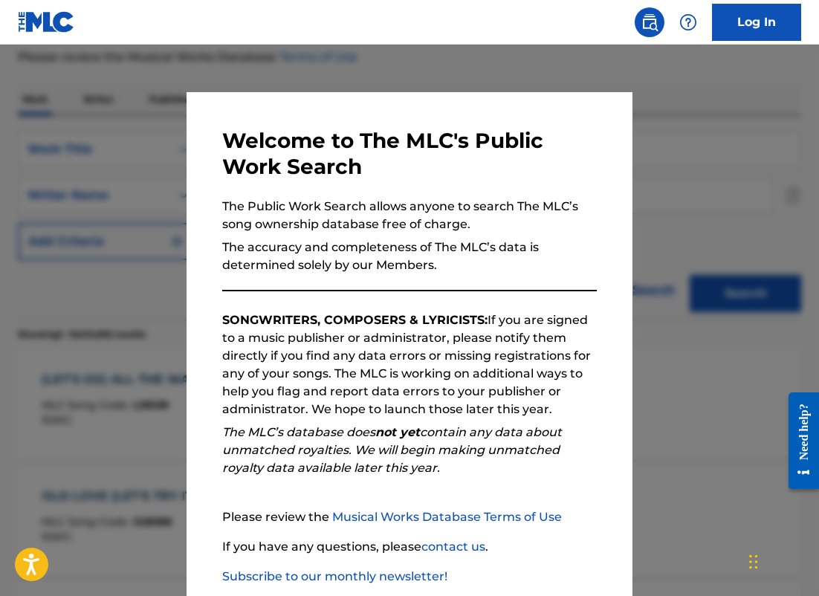
click at [149, 135] on div at bounding box center [409, 343] width 819 height 596
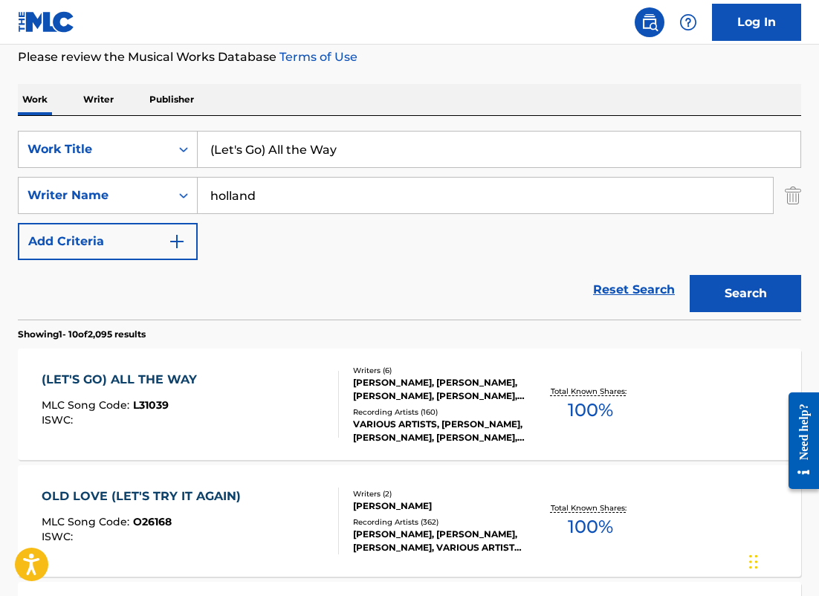
drag, startPoint x: 346, startPoint y: 154, endPoint x: 15, endPoint y: 89, distance: 337.2
type input "e"
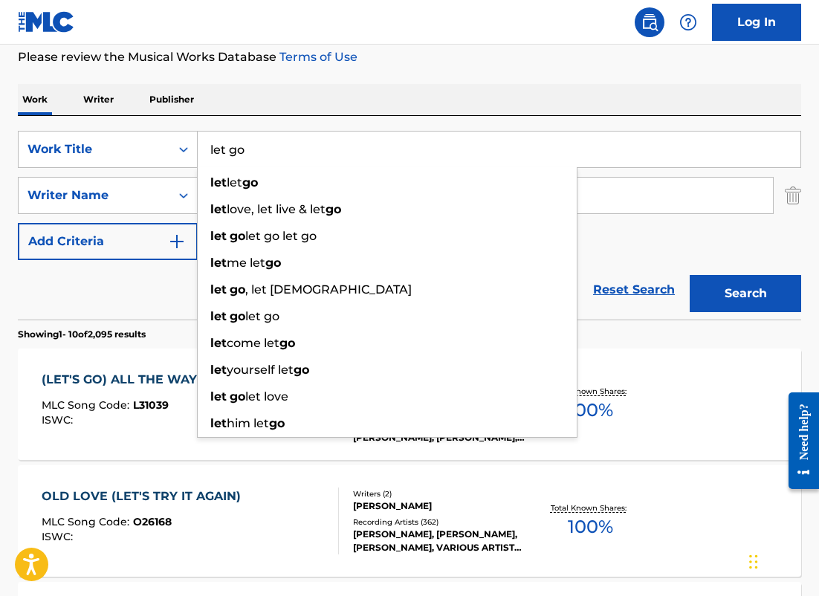
type input "let go"
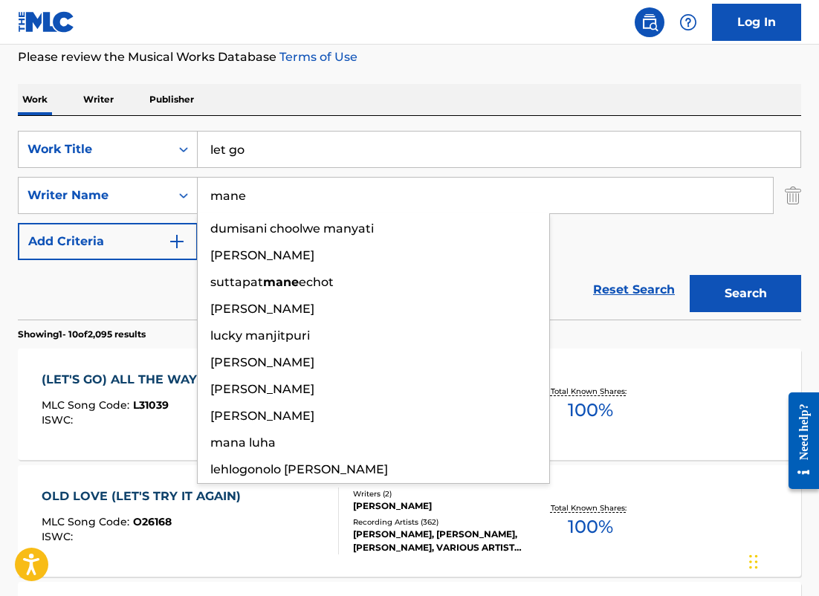
type input "mane"
click at [690, 275] on button "Search" at bounding box center [746, 293] width 112 height 37
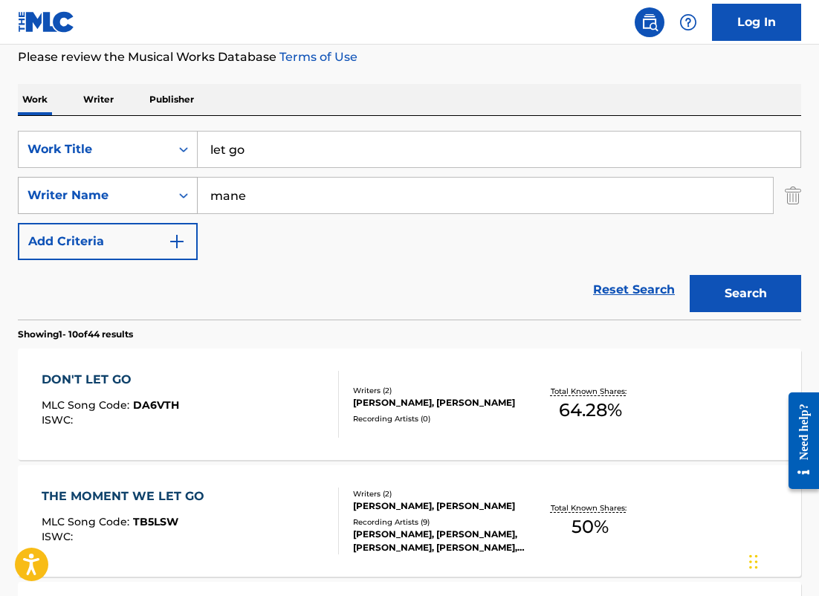
drag, startPoint x: 265, startPoint y: 201, endPoint x: 108, endPoint y: 194, distance: 157.0
click at [112, 199] on div "SearchWithCriteria6ba65c8f-9269-4212-9c4f-fff4bb206926 Writer Name [PERSON_NAME]" at bounding box center [410, 195] width 784 height 37
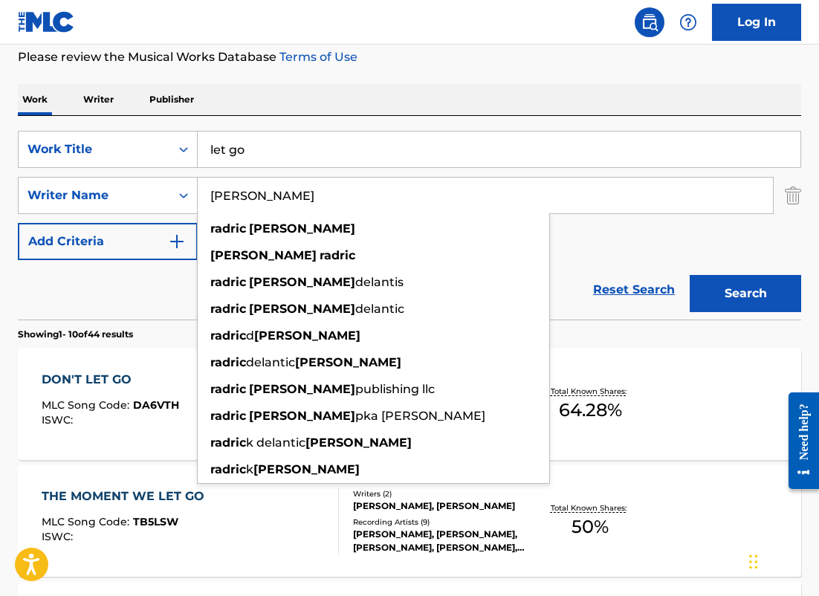
click at [690, 275] on button "Search" at bounding box center [746, 293] width 112 height 37
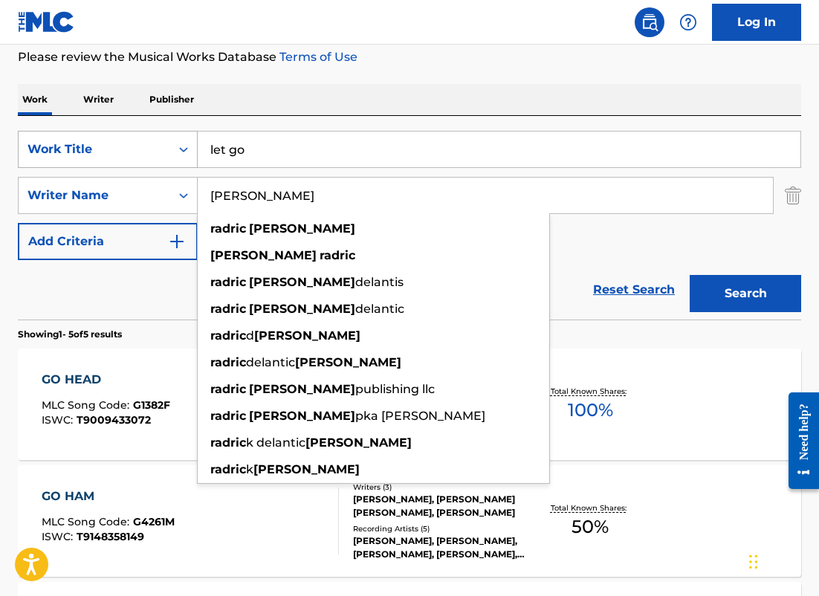
drag, startPoint x: 291, startPoint y: 196, endPoint x: 109, endPoint y: 152, distance: 187.6
click at [110, 155] on div "SearchWithCriteriafd8fa4b9-59db-4a12-acfe-880386eeec91 Work Title let go Search…" at bounding box center [410, 195] width 784 height 129
paste input "Bianchi"
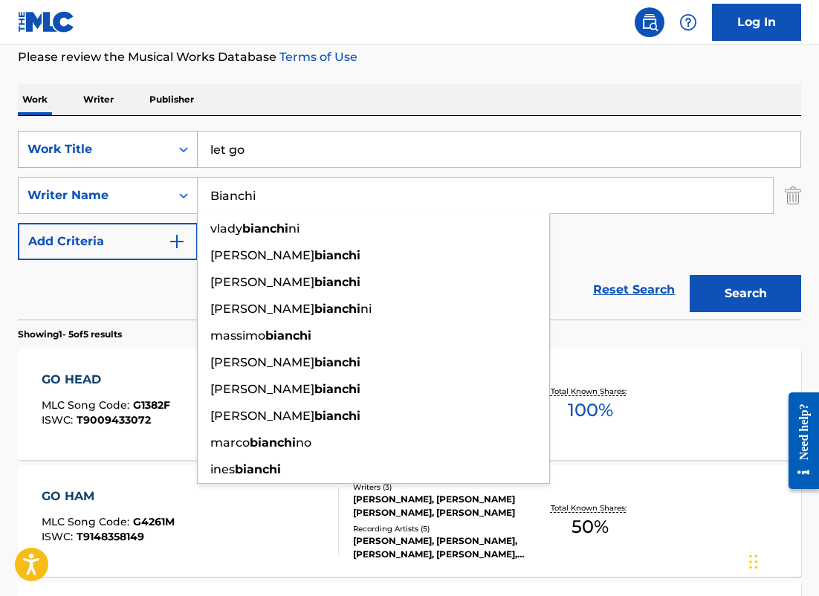
type input "Bianchi"
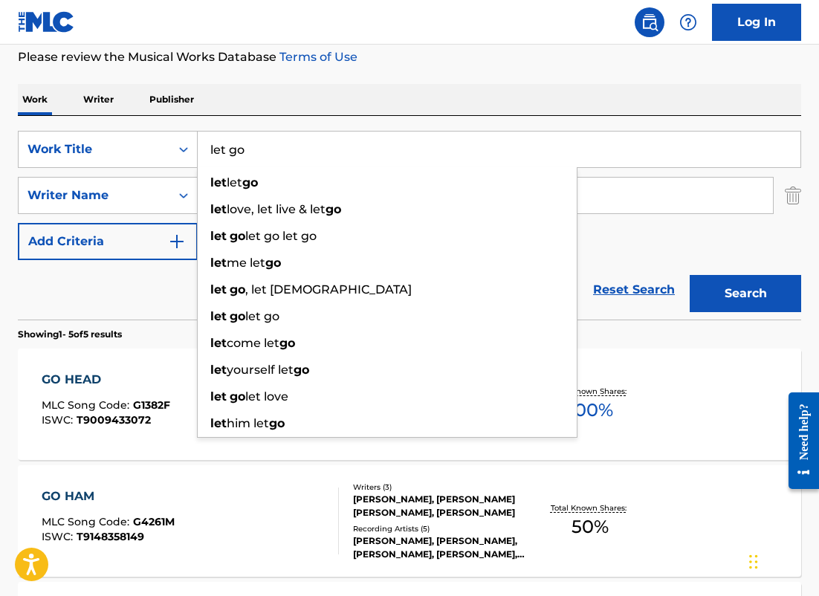
drag, startPoint x: 179, startPoint y: 150, endPoint x: 83, endPoint y: 120, distance: 100.4
click at [83, 120] on div "SearchWithCriteriafd8fa4b9-59db-4a12-acfe-880386eeec91 Work Title let go let le…" at bounding box center [410, 218] width 784 height 204
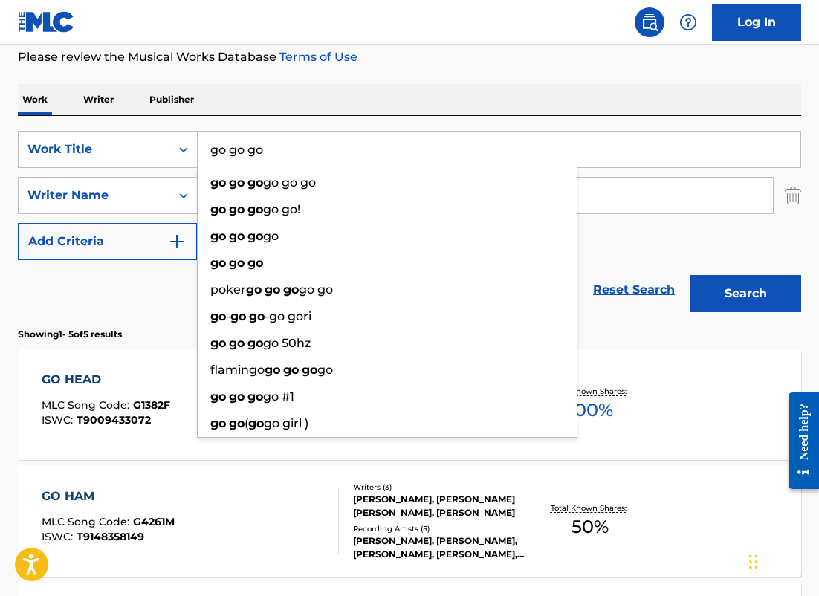
click at [690, 275] on button "Search" at bounding box center [746, 293] width 112 height 37
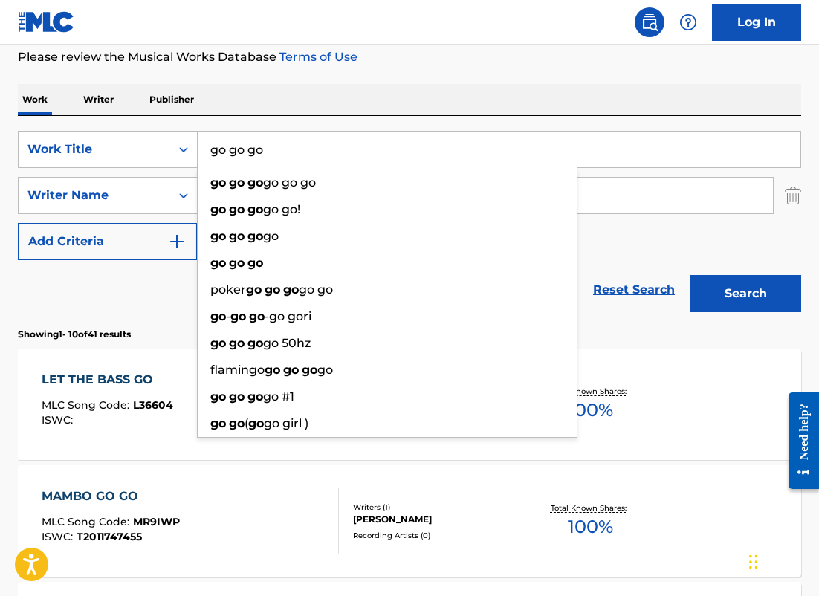
drag, startPoint x: 234, startPoint y: 150, endPoint x: 102, endPoint y: 111, distance: 138.1
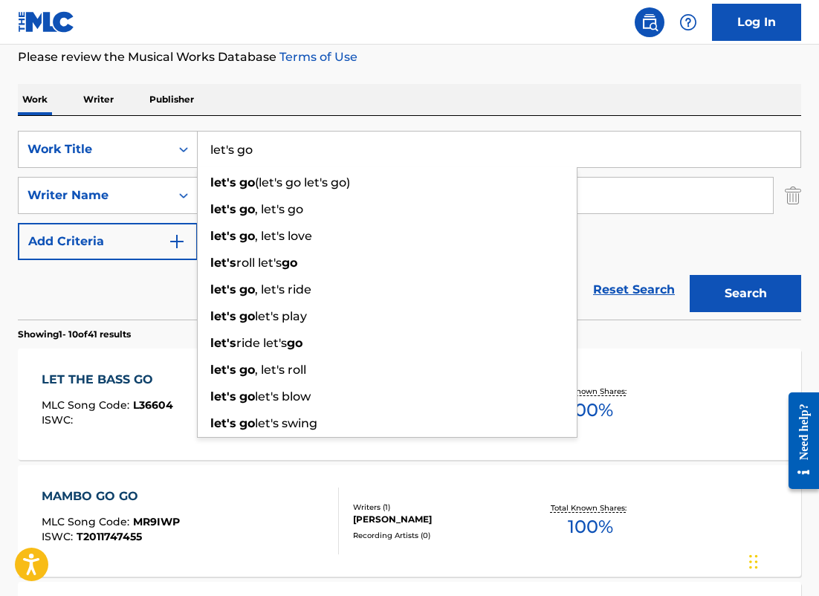
type input "let's go"
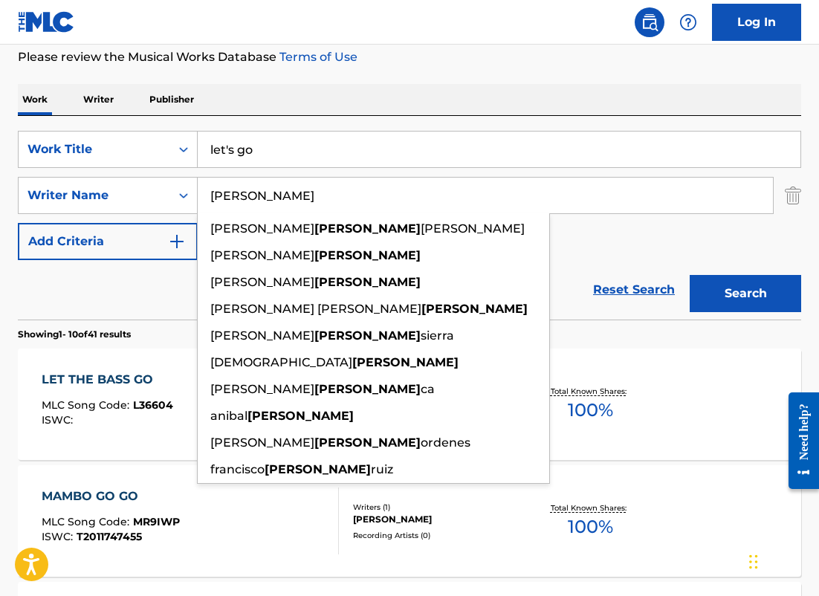
type input "[PERSON_NAME]"
click at [690, 275] on button "Search" at bounding box center [746, 293] width 112 height 37
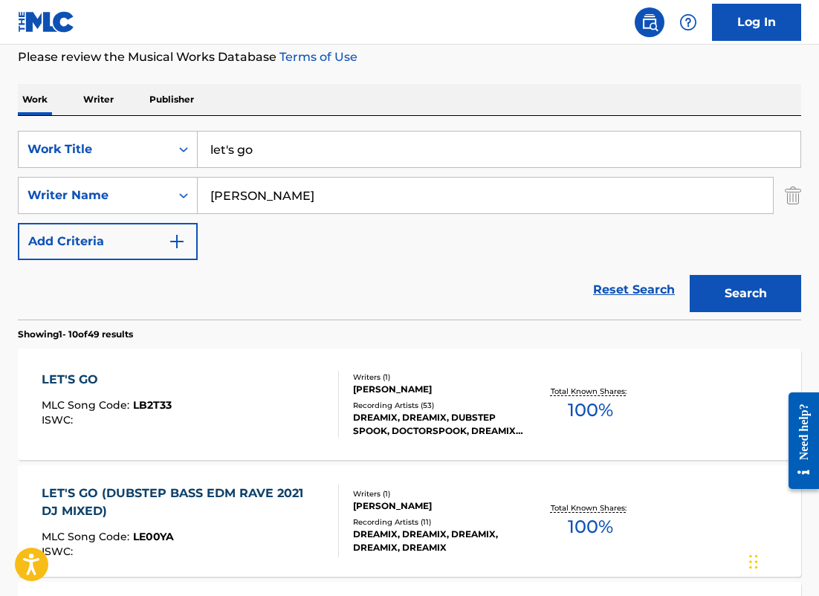
click at [301, 391] on div "LET'S GO MLC Song Code : LB2T33 ISWC :" at bounding box center [191, 404] width 298 height 67
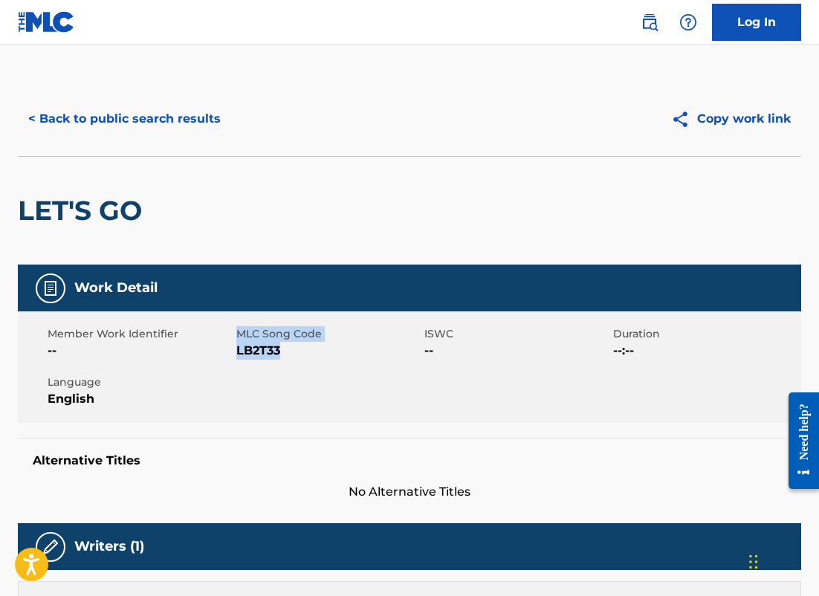
drag, startPoint x: 284, startPoint y: 351, endPoint x: 235, endPoint y: 351, distance: 49.1
click at [235, 351] on div "Member Work Identifier -- MLC Song Code LB2T33 ISWC -- Duration --:-- Language …" at bounding box center [410, 368] width 784 height 112
click at [235, 351] on div "Member Work Identifier --" at bounding box center [142, 342] width 189 height 33
drag, startPoint x: 235, startPoint y: 351, endPoint x: 258, endPoint y: 351, distance: 23.1
click at [258, 351] on div "Member Work Identifier -- MLC Song Code LB2T33 ISWC -- Duration --:-- Language …" at bounding box center [410, 368] width 784 height 112
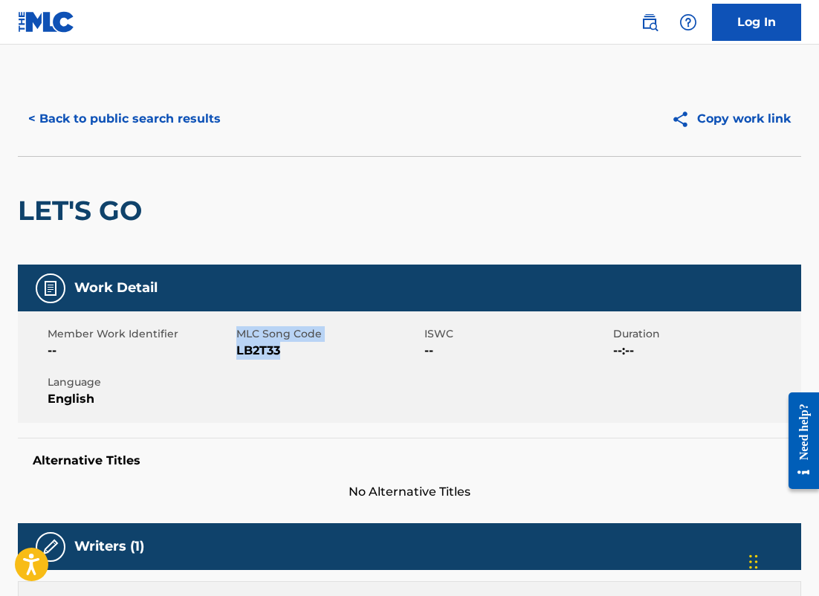
click at [280, 351] on span "LB2T33" at bounding box center [328, 351] width 185 height 18
drag, startPoint x: 280, startPoint y: 351, endPoint x: 252, endPoint y: 352, distance: 28.3
click at [252, 352] on span "LB2T33" at bounding box center [328, 351] width 185 height 18
click at [173, 122] on button "< Back to public search results" at bounding box center [124, 118] width 213 height 37
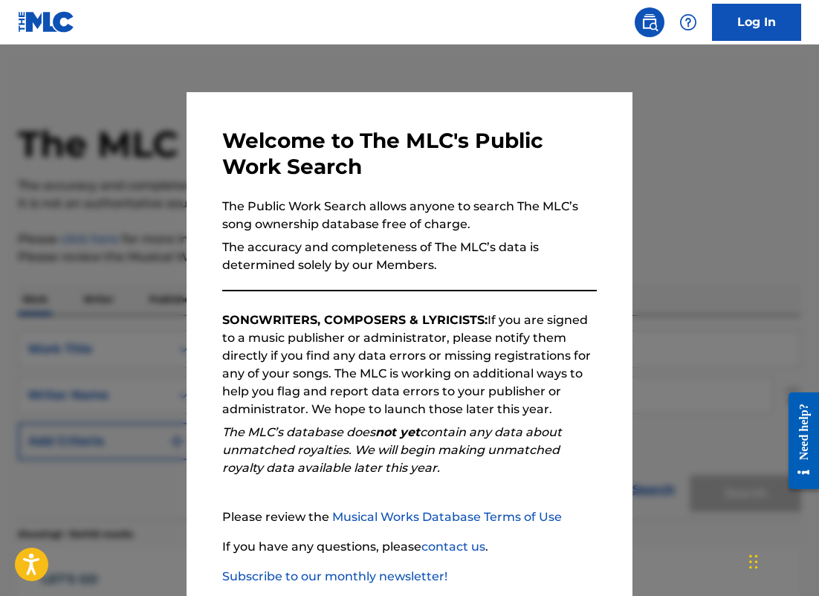
scroll to position [200, 0]
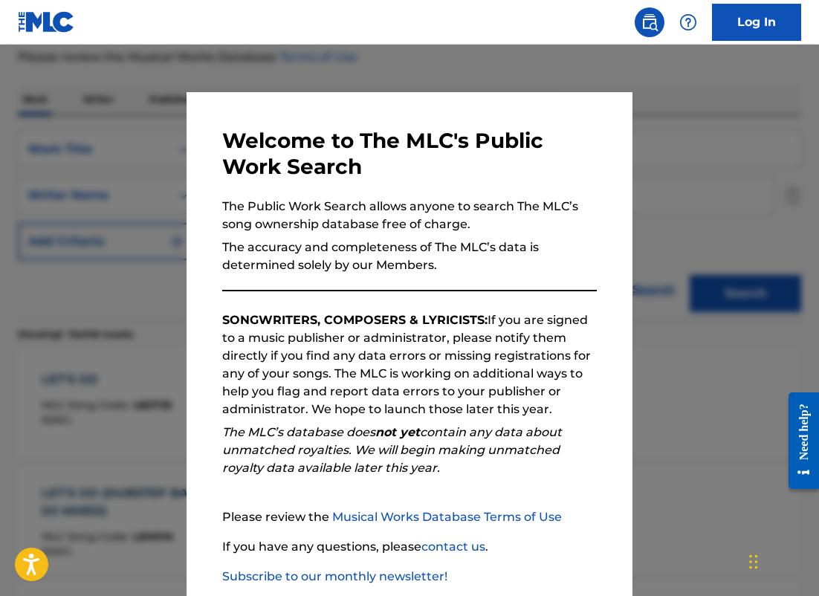
click at [146, 290] on div at bounding box center [409, 343] width 819 height 596
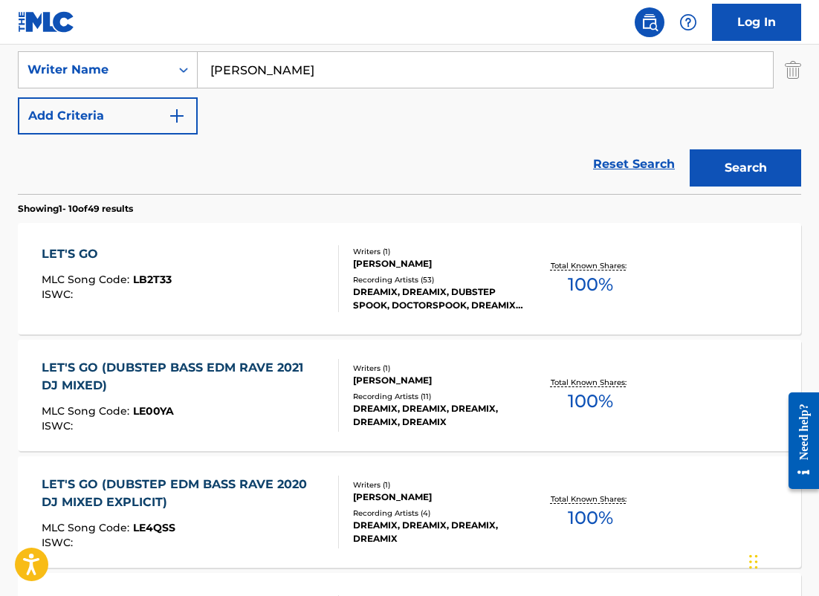
scroll to position [332, 0]
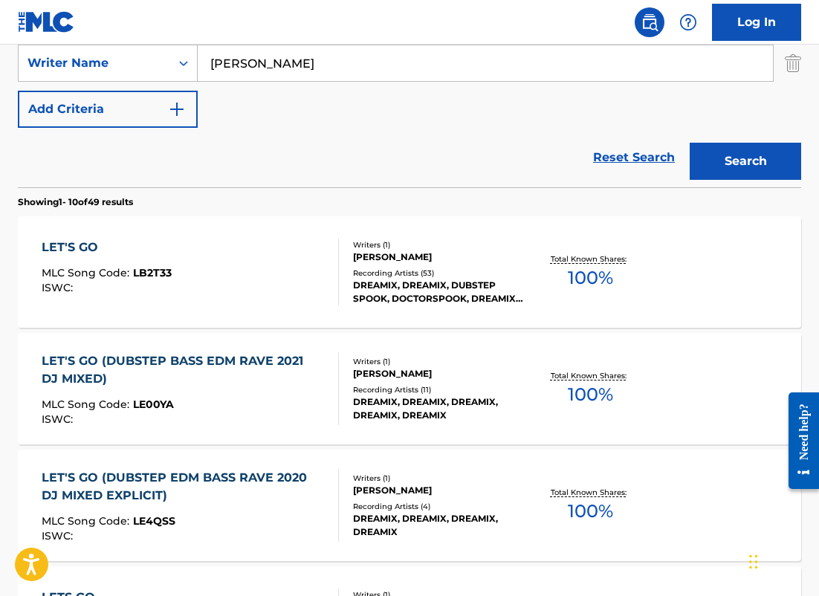
drag, startPoint x: 260, startPoint y: 59, endPoint x: 173, endPoint y: 33, distance: 90.8
click at [173, 33] on div "Log In The MLC Public Work Search The accuracy and completeness of The MLC's da…" at bounding box center [409, 601] width 819 height 1866
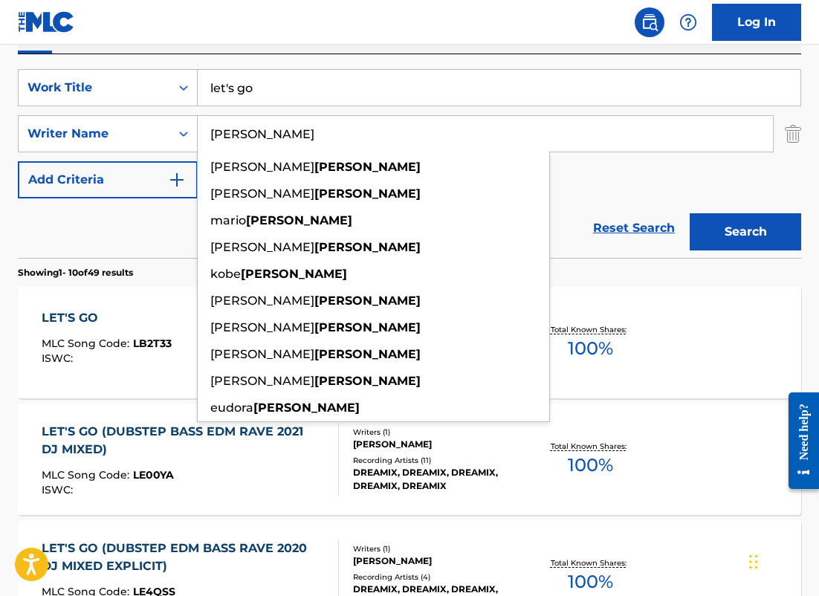
scroll to position [260, 0]
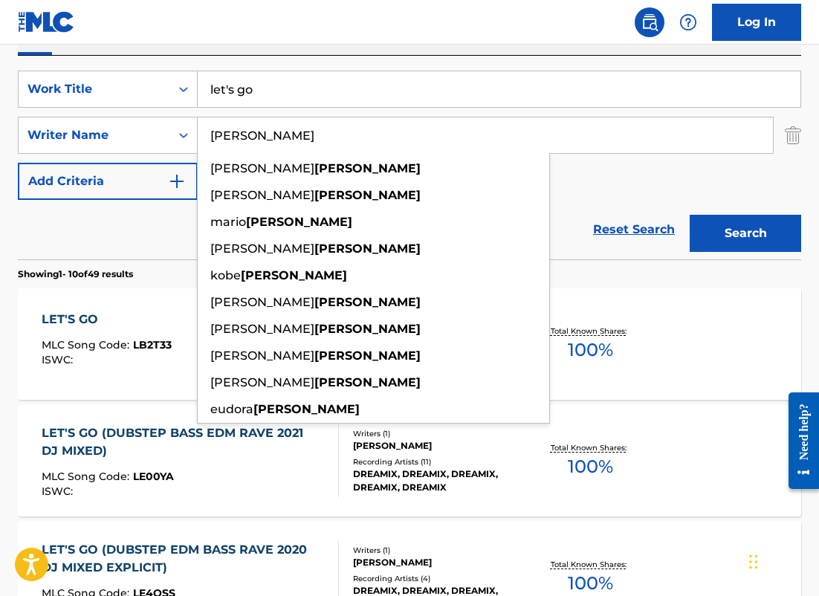
type input "[PERSON_NAME]"
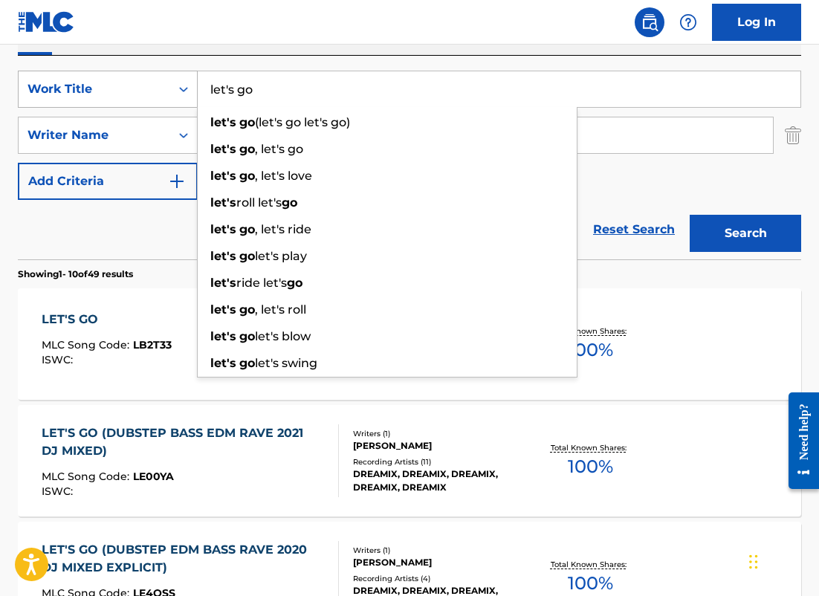
drag, startPoint x: 247, startPoint y: 91, endPoint x: 70, endPoint y: 73, distance: 177.9
click at [71, 77] on div "SearchWithCriteriafd8fa4b9-59db-4a12-acfe-880386eeec91 Work Title let's go let'…" at bounding box center [410, 89] width 784 height 37
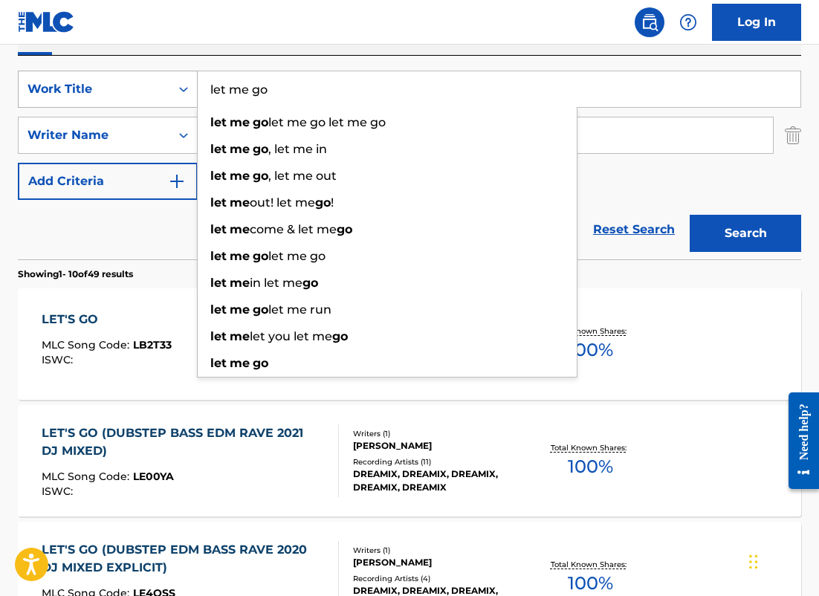
click at [690, 215] on button "Search" at bounding box center [746, 233] width 112 height 37
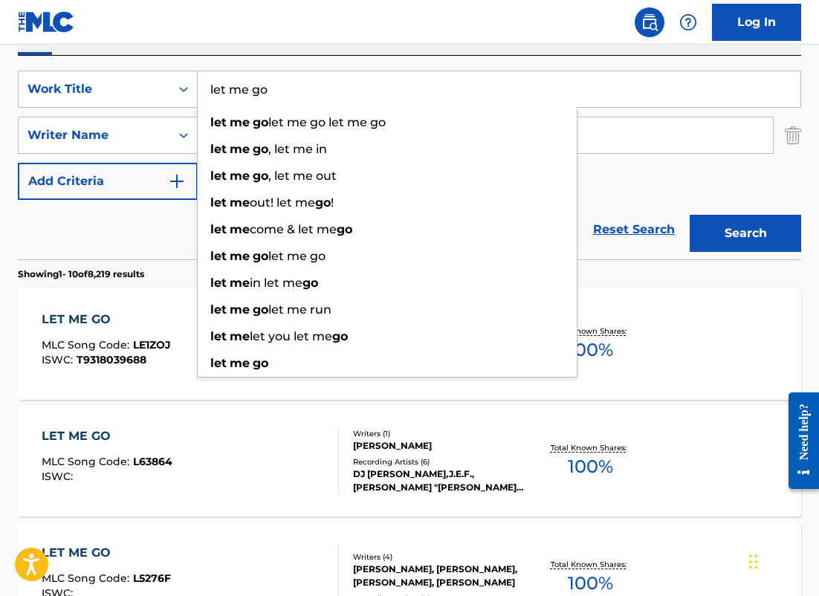
drag, startPoint x: 311, startPoint y: 86, endPoint x: 142, endPoint y: 68, distance: 169.7
click at [143, 71] on div "SearchWithCriteriafd8fa4b9-59db-4a12-acfe-880386eeec91 Work Title let me go let…" at bounding box center [410, 89] width 784 height 37
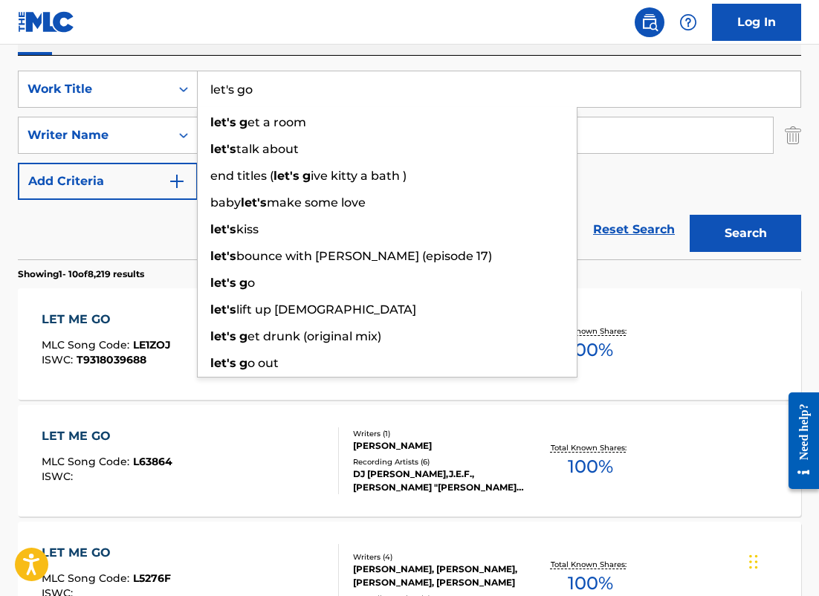
type input "let's go"
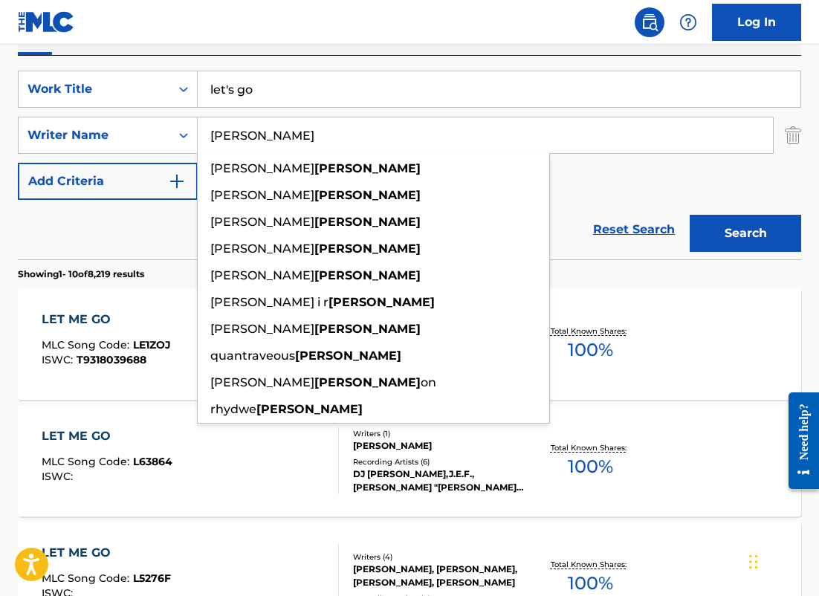
click at [690, 215] on button "Search" at bounding box center [746, 233] width 112 height 37
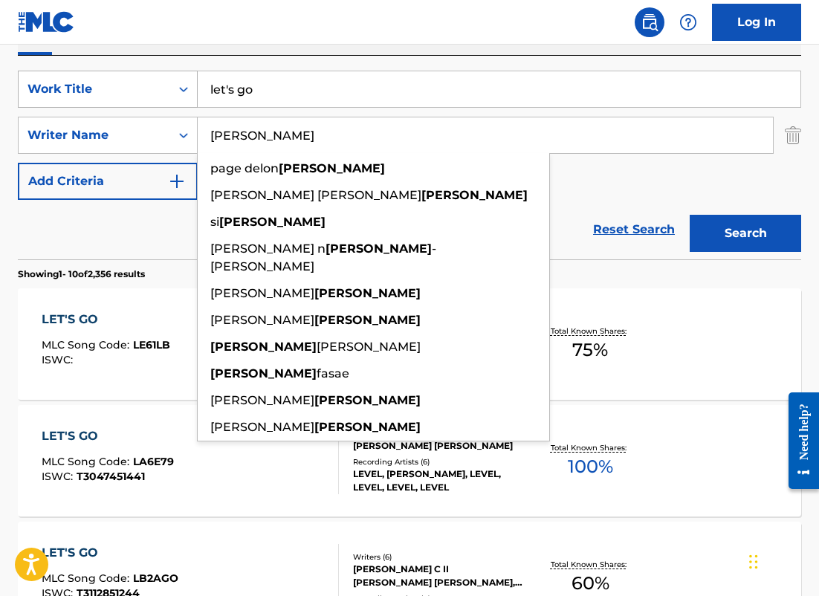
drag, startPoint x: 277, startPoint y: 133, endPoint x: 30, endPoint y: 91, distance: 250.4
click at [33, 97] on div "SearchWithCriteriafd8fa4b9-59db-4a12-acfe-880386eeec91 Work Title let's go Sear…" at bounding box center [410, 135] width 784 height 129
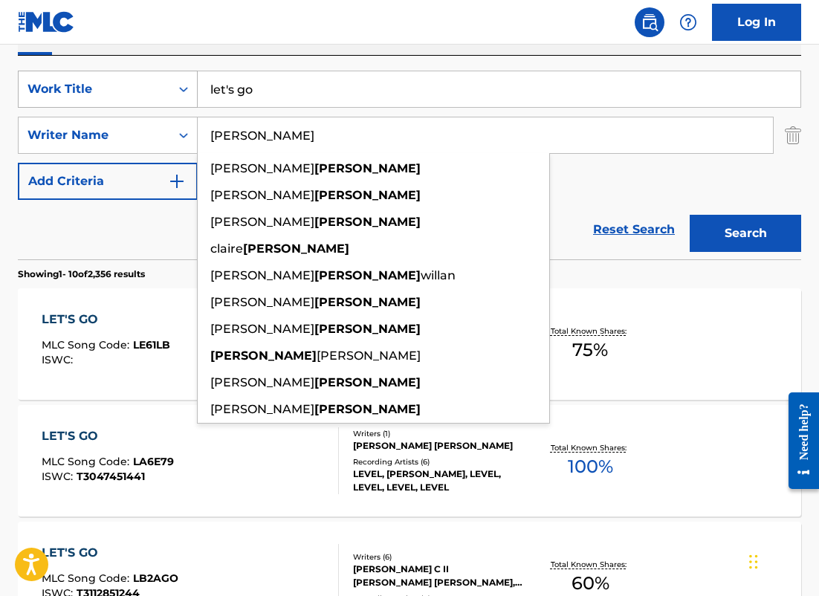
type input "[PERSON_NAME]"
click at [690, 215] on button "Search" at bounding box center [746, 233] width 112 height 37
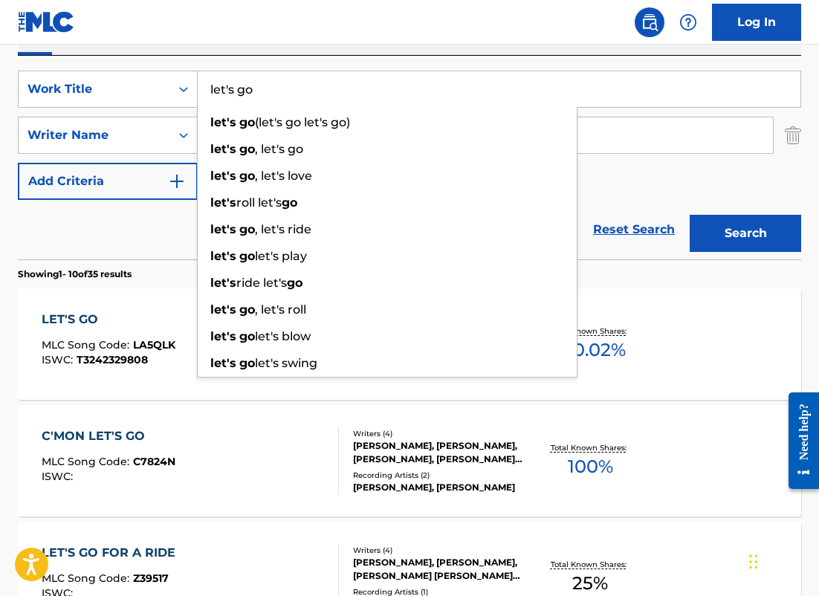
drag, startPoint x: 291, startPoint y: 84, endPoint x: 17, endPoint y: 68, distance: 274.1
click at [18, 68] on div "SearchWithCriteriafd8fa4b9-59db-4a12-acfe-880386eeec91 Work Title let's go let'…" at bounding box center [410, 158] width 784 height 204
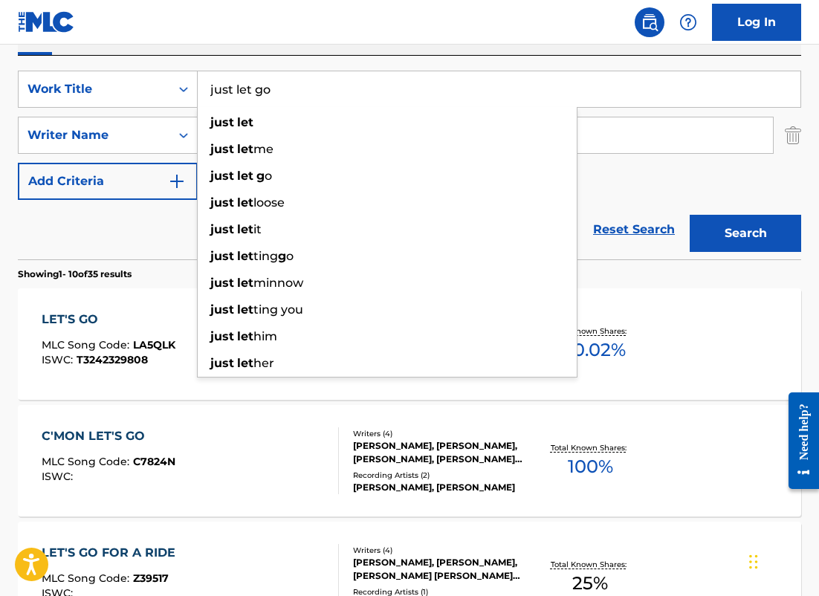
type input "just let go"
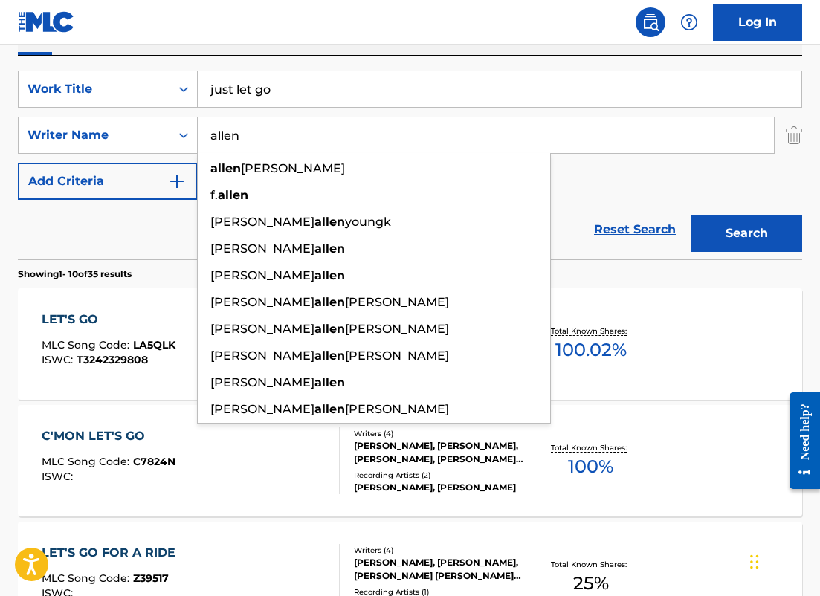
type input "allen"
click at [691, 215] on button "Search" at bounding box center [747, 233] width 112 height 37
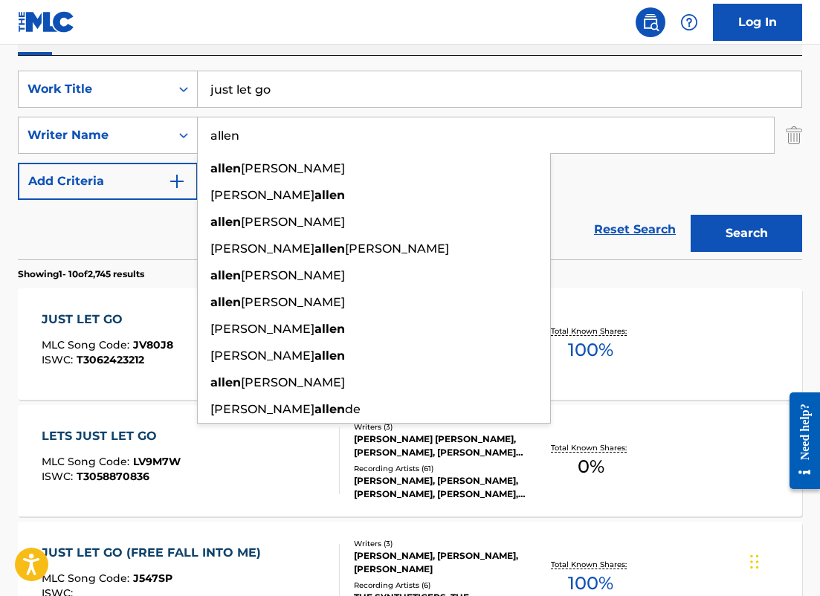
drag, startPoint x: 287, startPoint y: 92, endPoint x: 24, endPoint y: 32, distance: 270.0
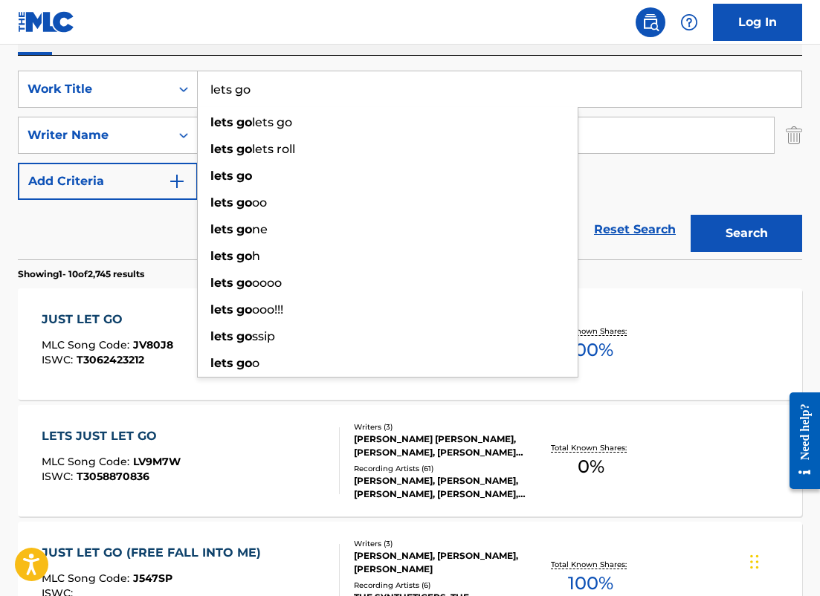
type input "lets go"
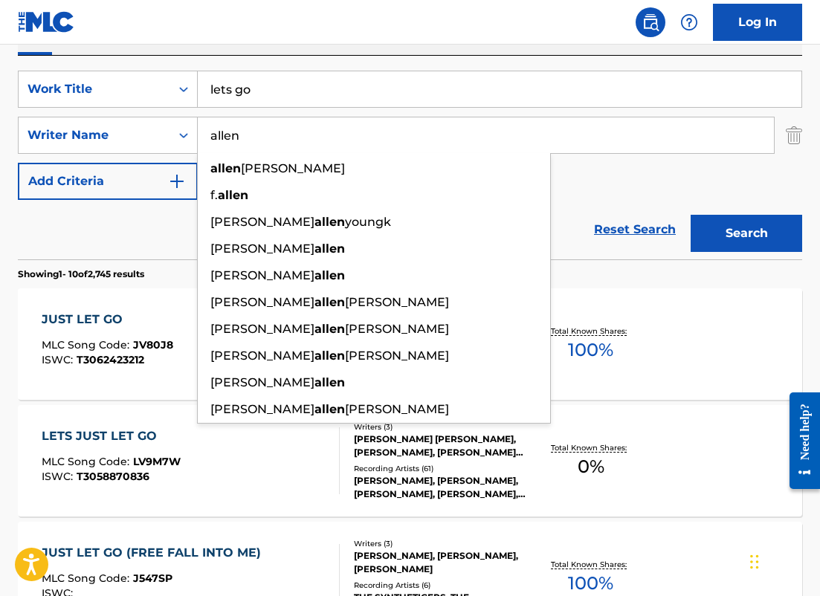
type input "a"
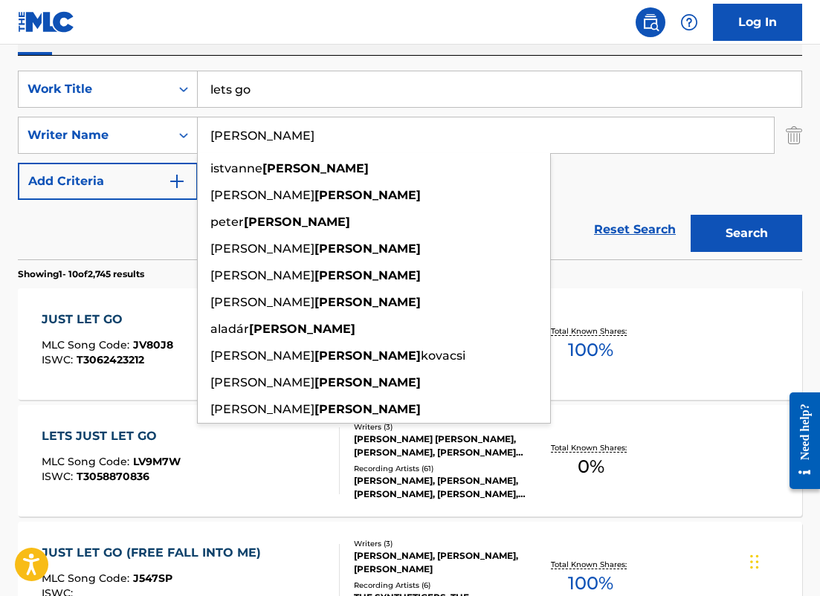
type input "[PERSON_NAME]"
click at [691, 215] on button "Search" at bounding box center [747, 233] width 112 height 37
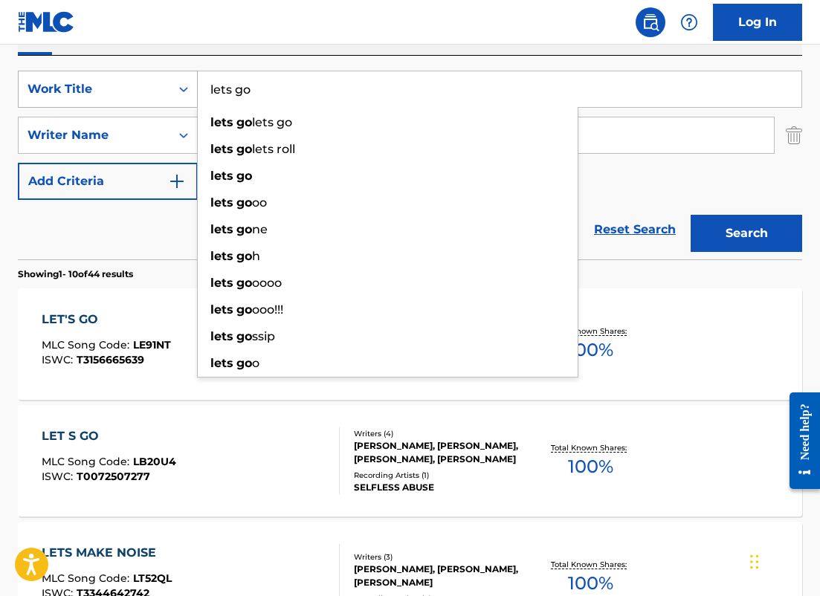
drag, startPoint x: 270, startPoint y: 86, endPoint x: 135, endPoint y: 71, distance: 136.1
click at [135, 73] on div "SearchWithCriteriafd8fa4b9-59db-4a12-acfe-880386eeec91 Work Title lets go lets …" at bounding box center [410, 89] width 784 height 37
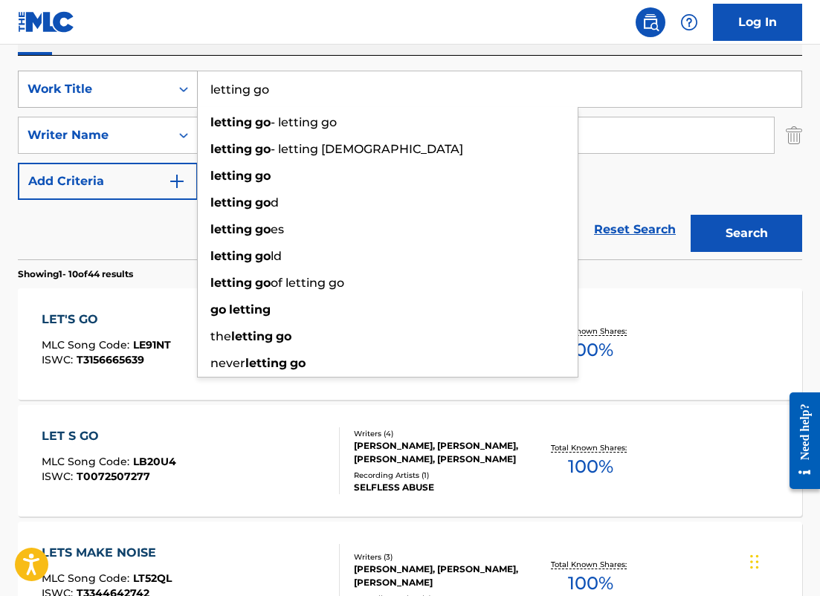
type input "letting go"
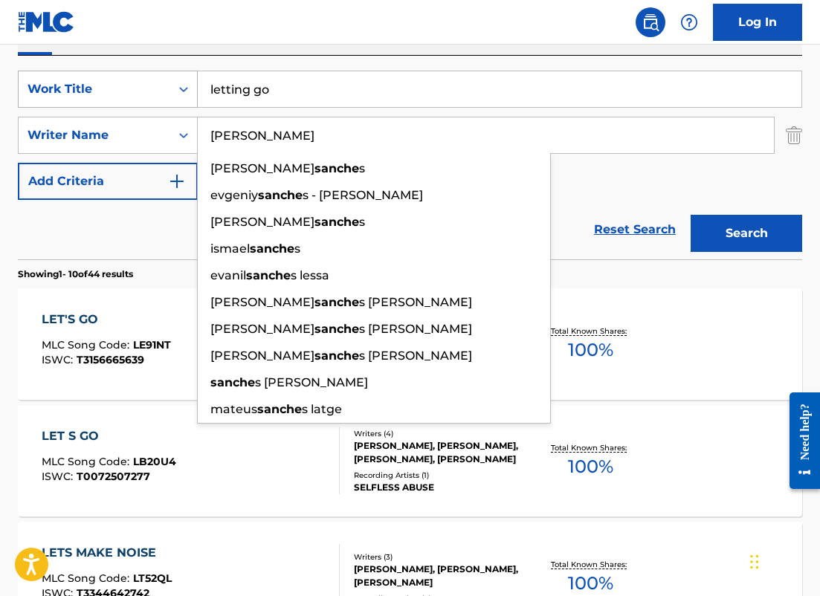
click at [691, 215] on button "Search" at bounding box center [747, 233] width 112 height 37
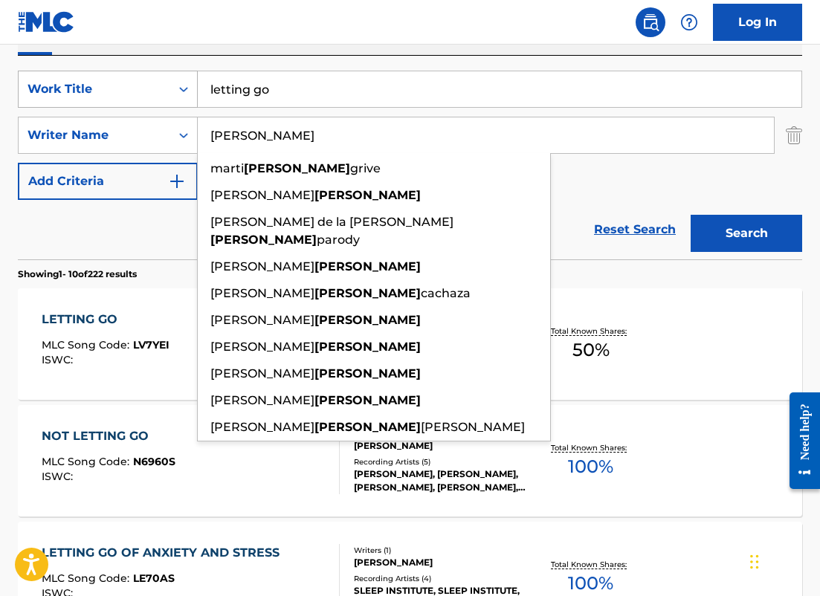
drag, startPoint x: 297, startPoint y: 128, endPoint x: 103, endPoint y: 97, distance: 195.8
click at [103, 97] on div "SearchWithCriteriafd8fa4b9-59db-4a12-acfe-880386eeec91 Work Title letting go Se…" at bounding box center [410, 135] width 784 height 129
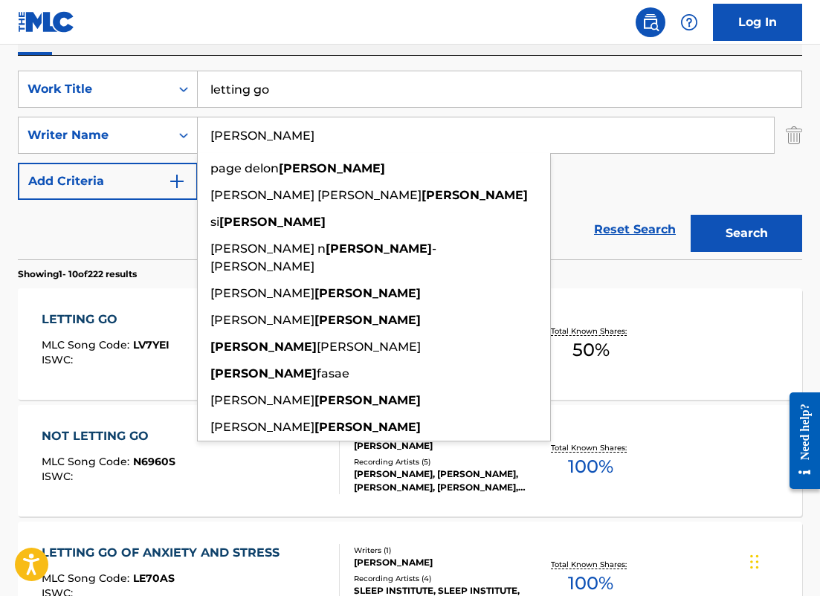
type input "[PERSON_NAME]"
drag, startPoint x: 287, startPoint y: 87, endPoint x: 0, endPoint y: 62, distance: 288.1
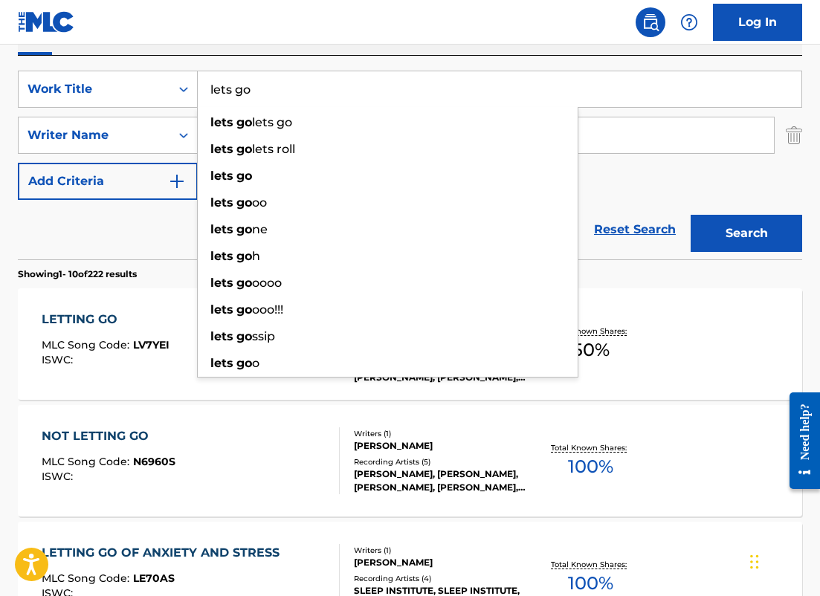
type input "lets go"
click at [691, 215] on button "Search" at bounding box center [747, 233] width 112 height 37
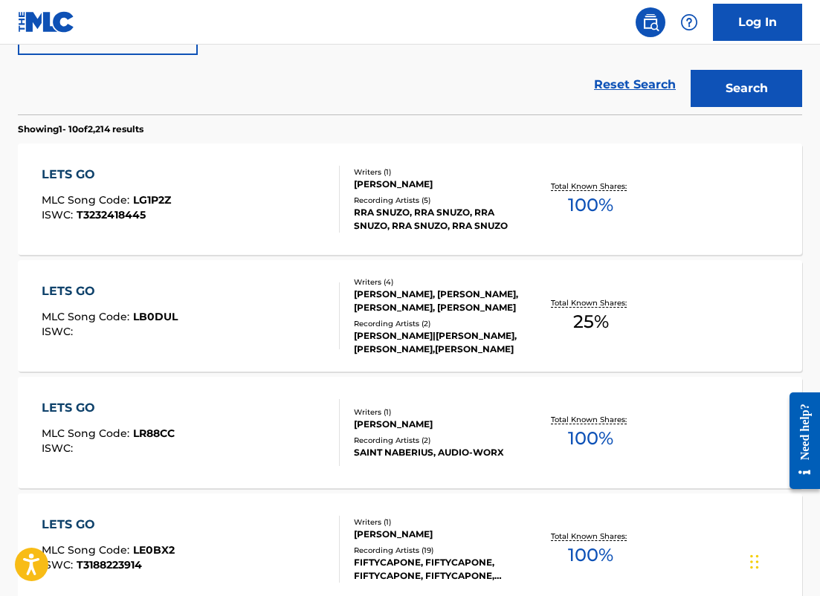
scroll to position [405, 0]
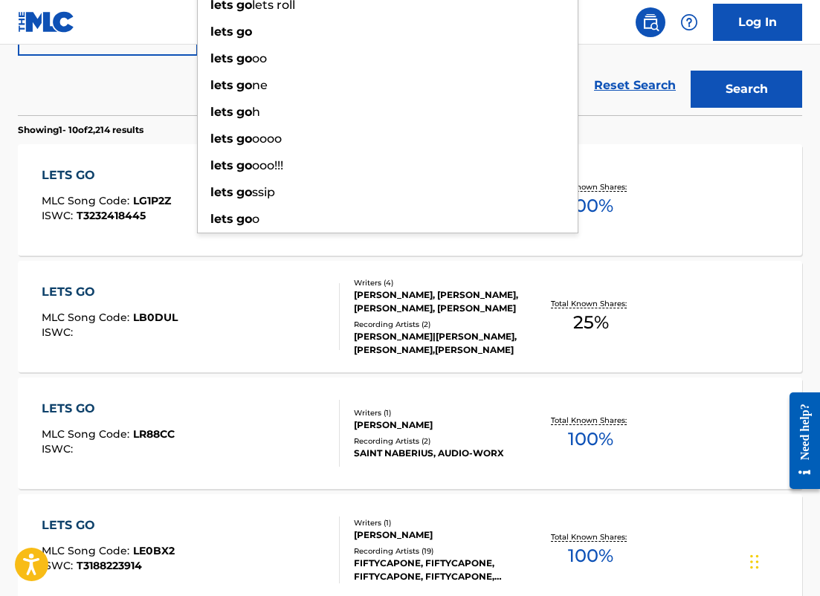
click at [147, 97] on div "Reset Search Search" at bounding box center [410, 85] width 784 height 59
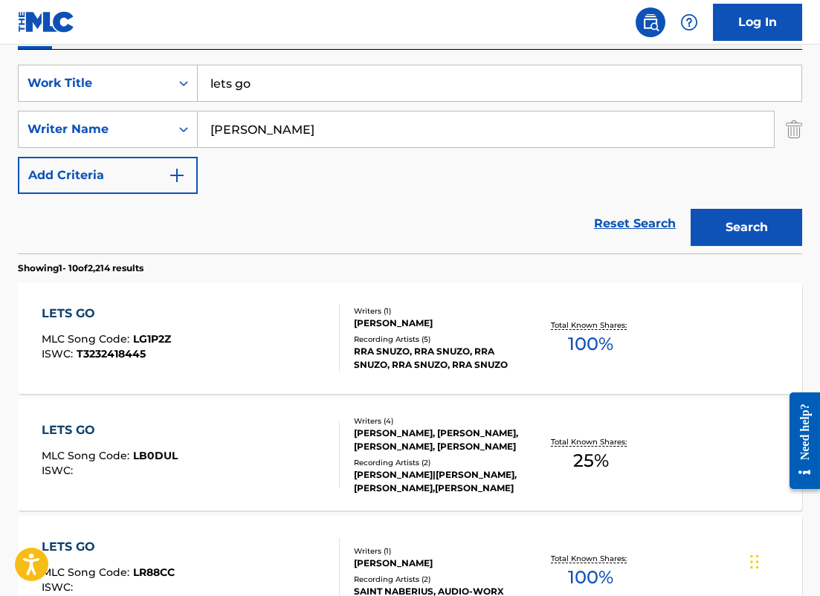
scroll to position [259, 0]
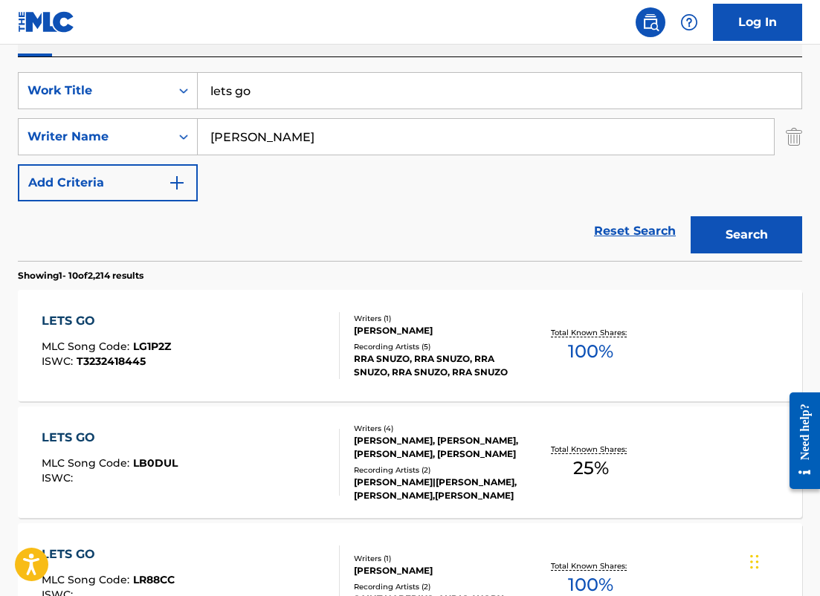
click at [210, 144] on input "[PERSON_NAME]" at bounding box center [486, 137] width 576 height 36
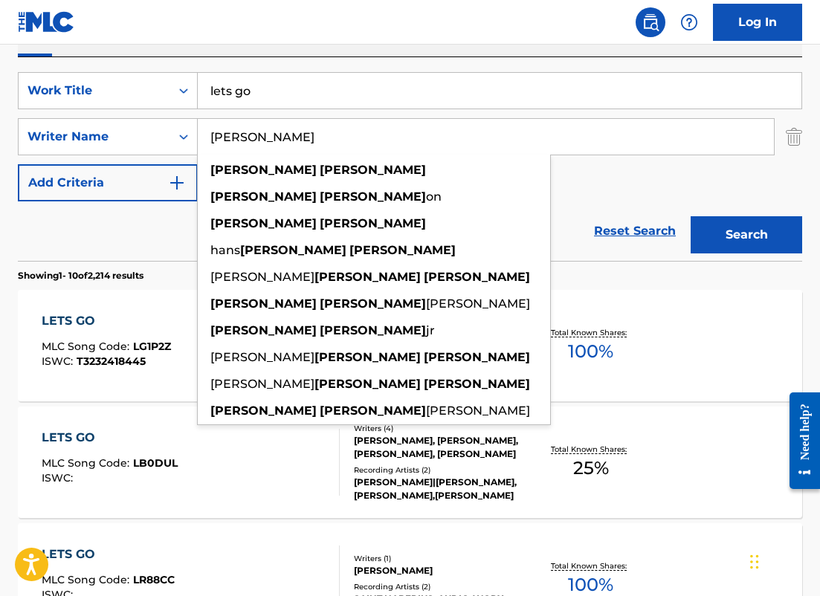
type input "[PERSON_NAME]"
click at [691, 216] on button "Search" at bounding box center [747, 234] width 112 height 37
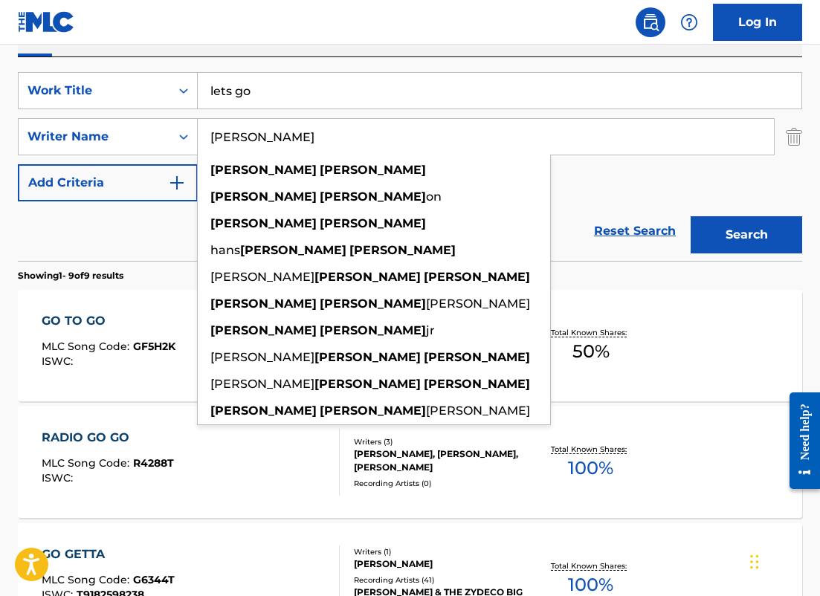
click at [319, 109] on div "SearchWithCriteriafd8fa4b9-59db-4a12-acfe-880386eeec91 Work Title lets go Searc…" at bounding box center [410, 136] width 784 height 129
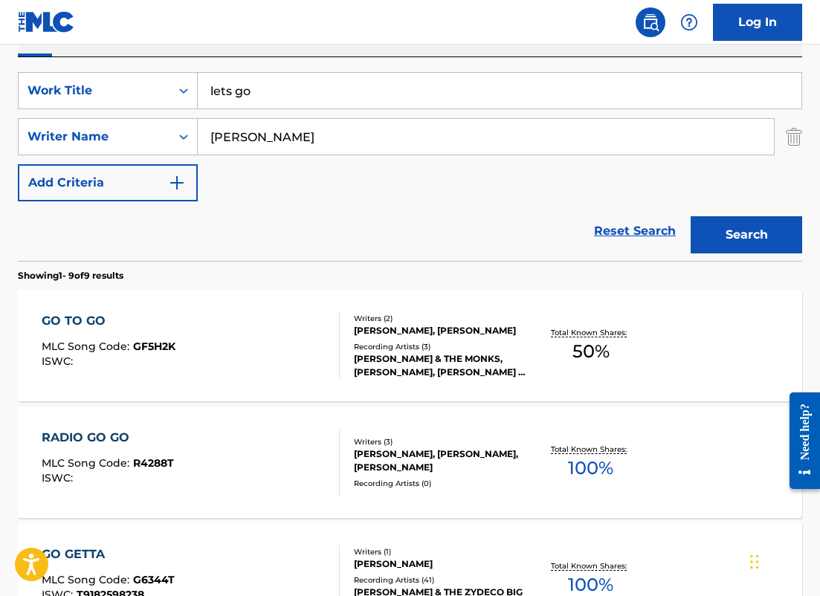
drag, startPoint x: 317, startPoint y: 95, endPoint x: 40, endPoint y: 8, distance: 290.0
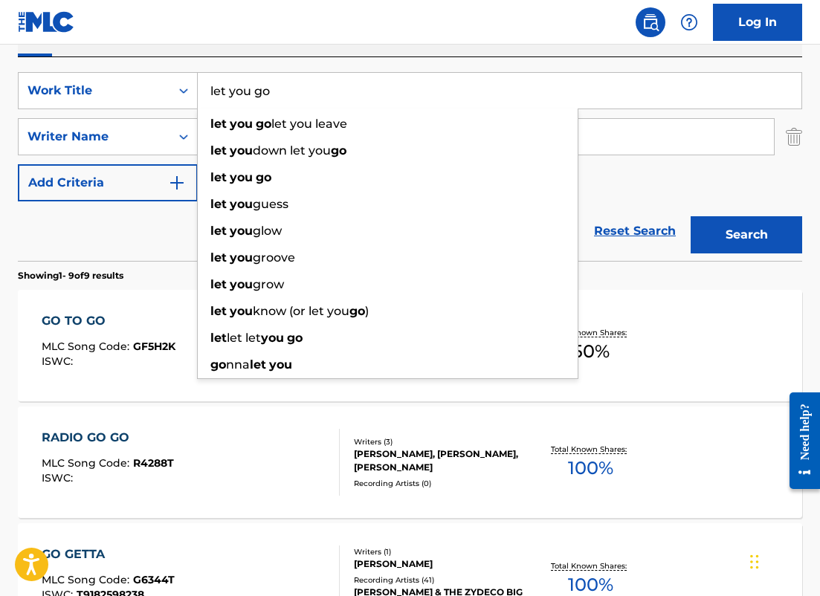
type input "let you go"
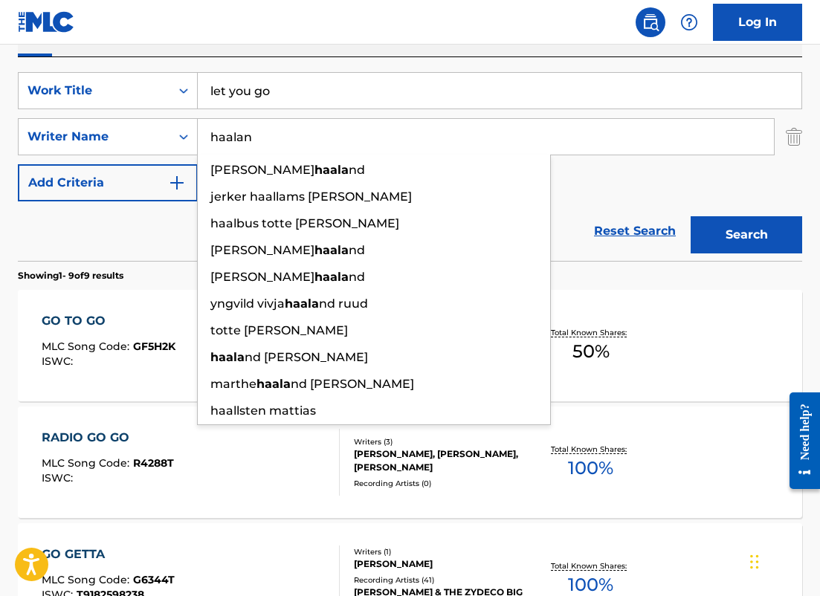
type input "haalan"
click at [691, 216] on button "Search" at bounding box center [747, 234] width 112 height 37
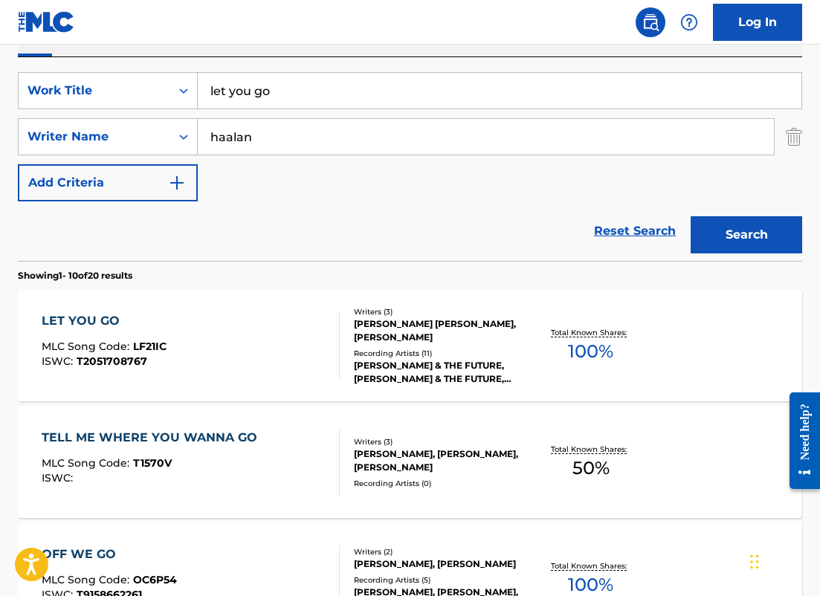
drag, startPoint x: 286, startPoint y: 100, endPoint x: 95, endPoint y: 48, distance: 197.9
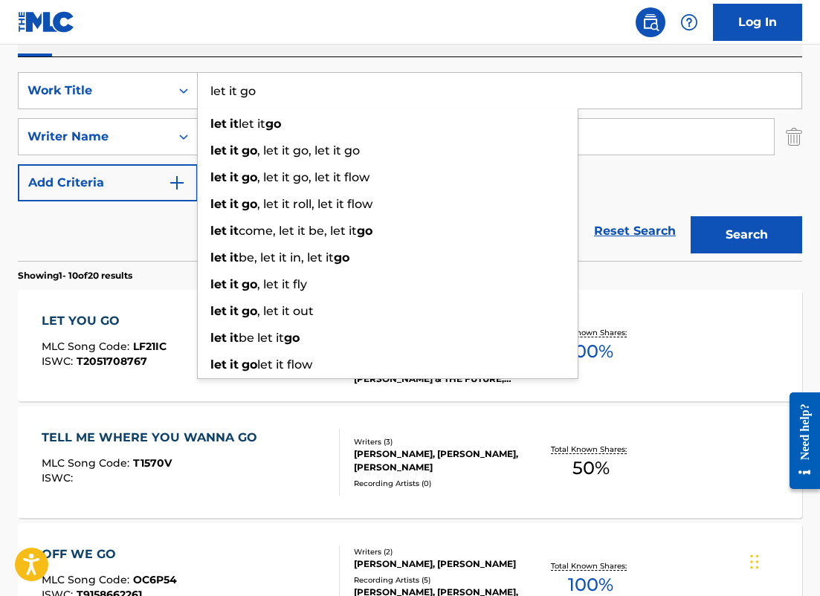
type input "let it go"
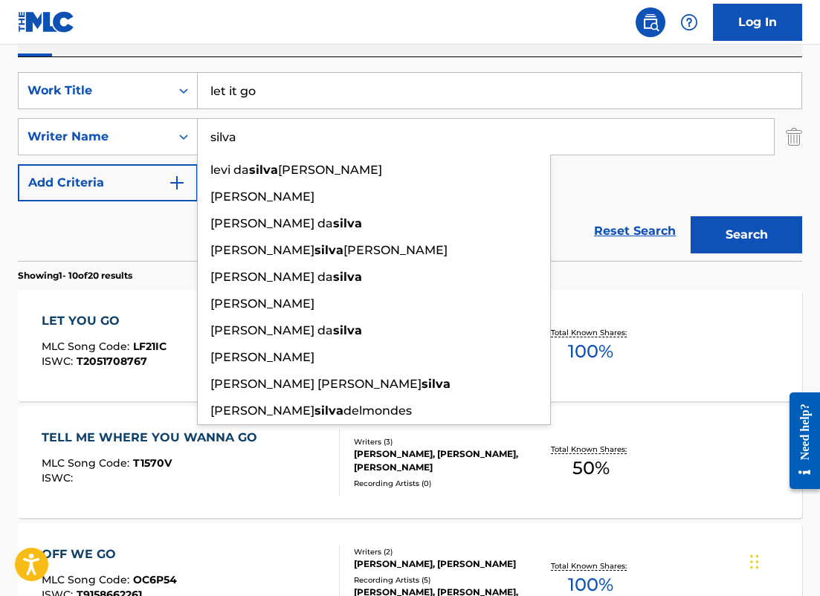
click at [691, 216] on button "Search" at bounding box center [747, 234] width 112 height 37
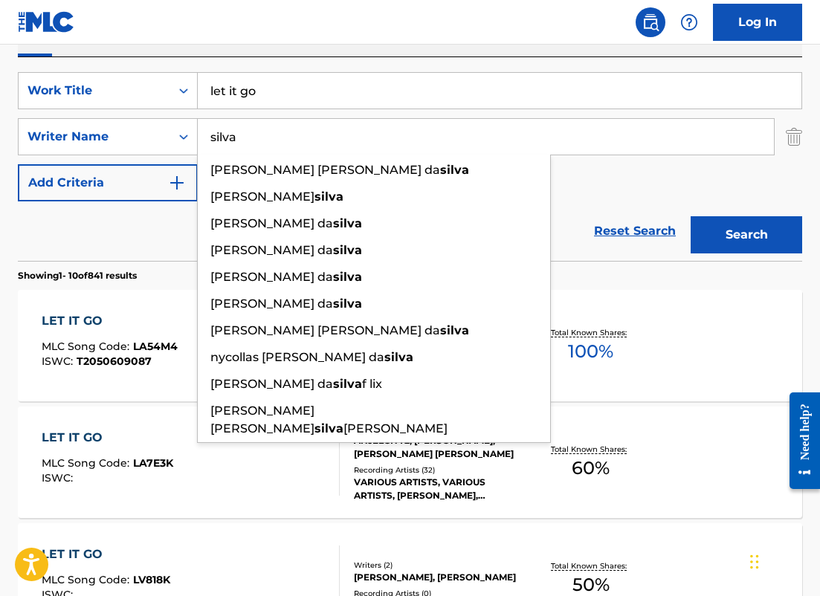
drag, startPoint x: 283, startPoint y: 129, endPoint x: 170, endPoint y: 112, distance: 115.2
click at [170, 118] on div "SearchWithCriteria6ba65c8f-9269-4212-9c4f-fff4bb206926 Writer Name [PERSON_NAME…" at bounding box center [410, 136] width 784 height 37
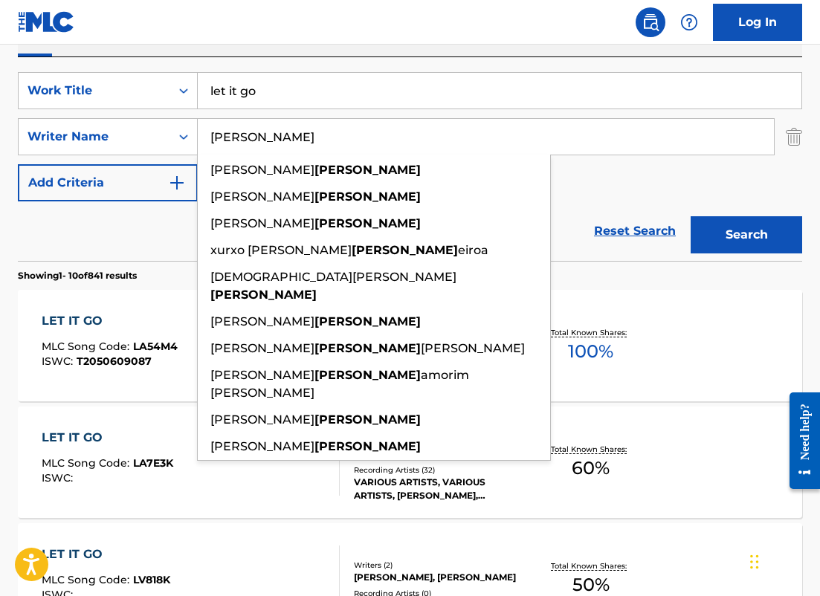
type input "[PERSON_NAME]"
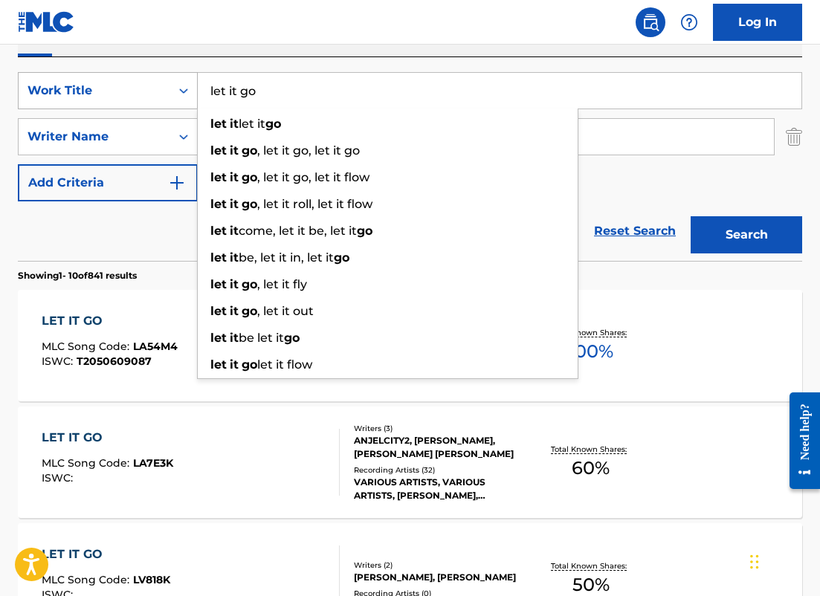
drag, startPoint x: 277, startPoint y: 90, endPoint x: 88, endPoint y: 77, distance: 189.3
click at [88, 80] on div "SearchWithCriteriafd8fa4b9-59db-4a12-acfe-880386eeec91 Work Title let it go let…" at bounding box center [410, 90] width 784 height 37
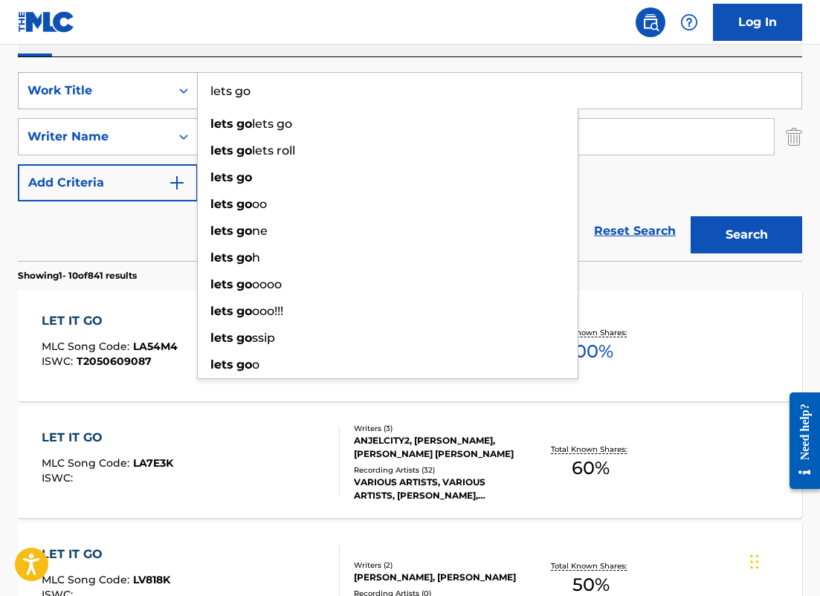
click at [691, 216] on button "Search" at bounding box center [747, 234] width 112 height 37
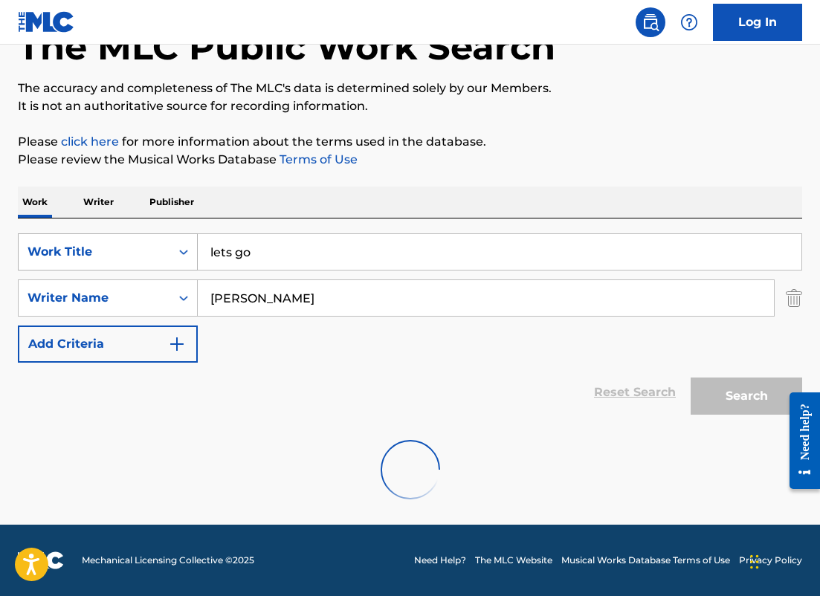
scroll to position [213, 0]
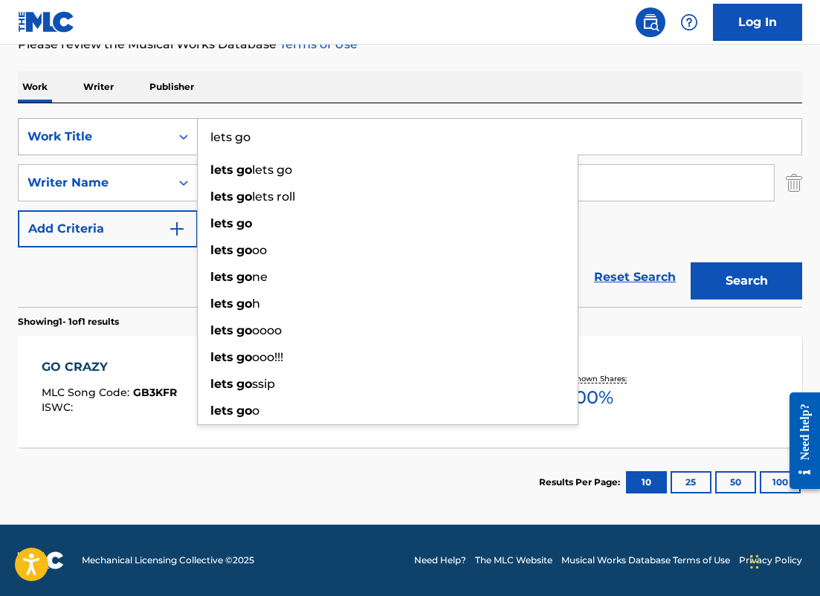
drag, startPoint x: 283, startPoint y: 136, endPoint x: 186, endPoint y: 136, distance: 96.7
click at [186, 136] on div "SearchWithCriteriafd8fa4b9-59db-4a12-acfe-880386eeec91 Work Title lets go lets …" at bounding box center [410, 136] width 784 height 37
paste input "The Four Seasons, Violin Concerto in G Minor, Op. 8 No. 2, RV 315"
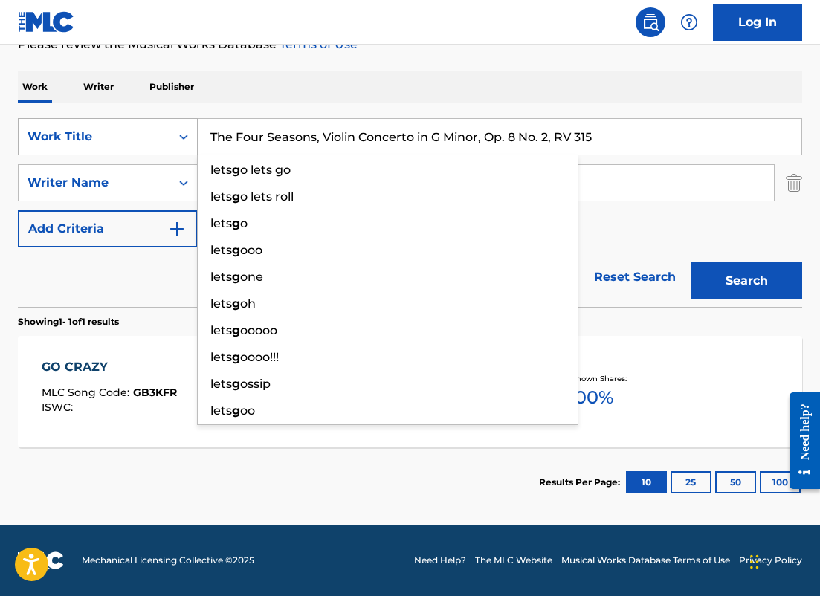
type input "The Four Seasons, Violin Concerto in G Minor, Op. 8 No. 2, RV 315"
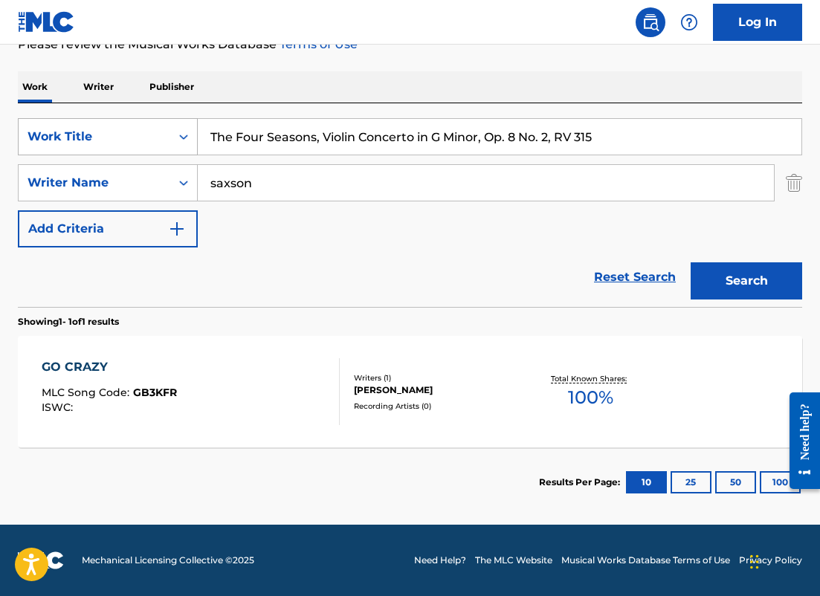
type input "saxson"
click at [691, 262] on button "Search" at bounding box center [747, 280] width 112 height 37
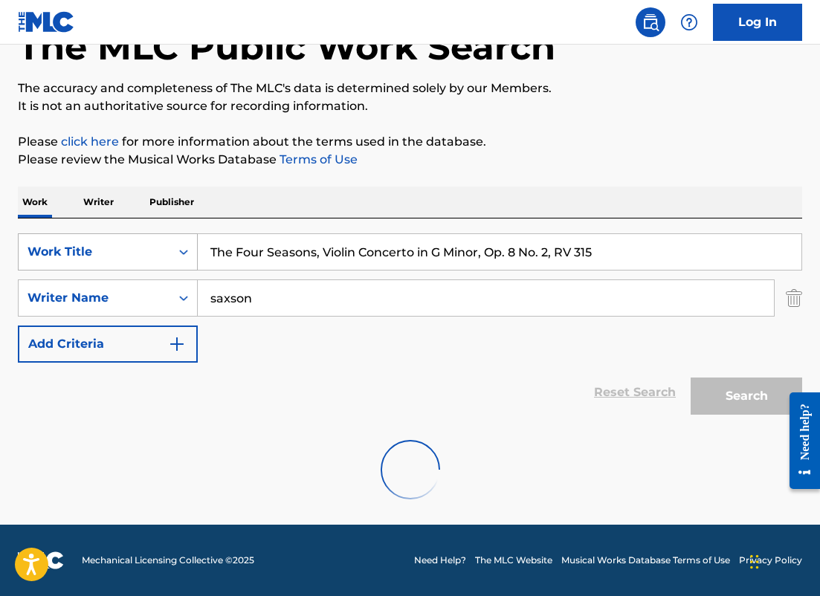
scroll to position [49, 0]
